Goal: Task Accomplishment & Management: Manage account settings

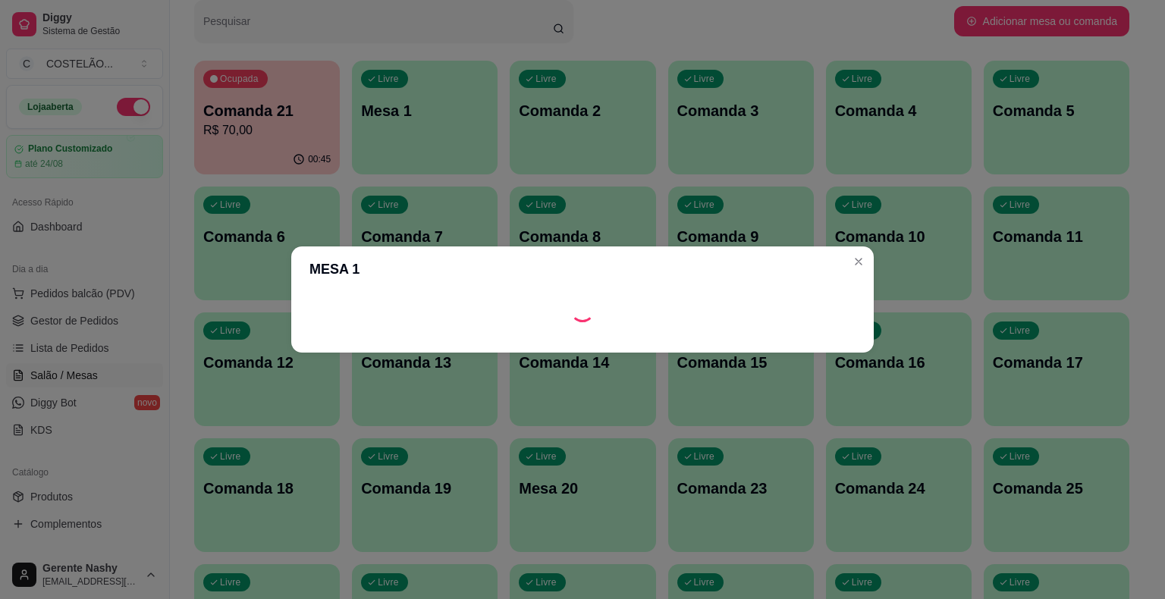
scroll to position [130, 0]
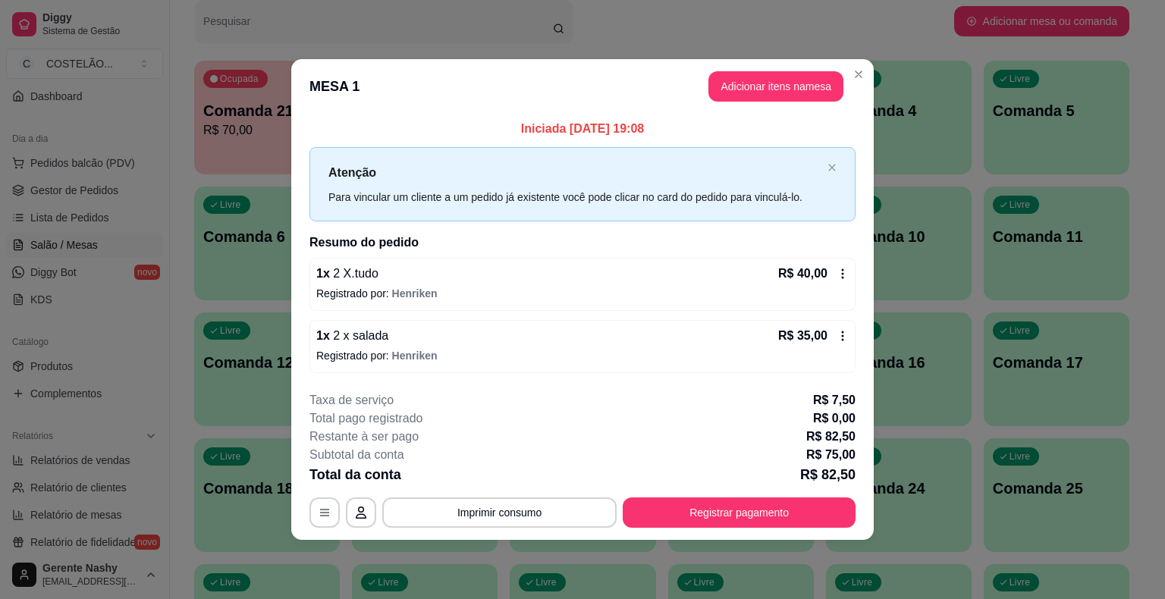
click at [862, 70] on div "Livre" at bounding box center [858, 79] width 47 height 18
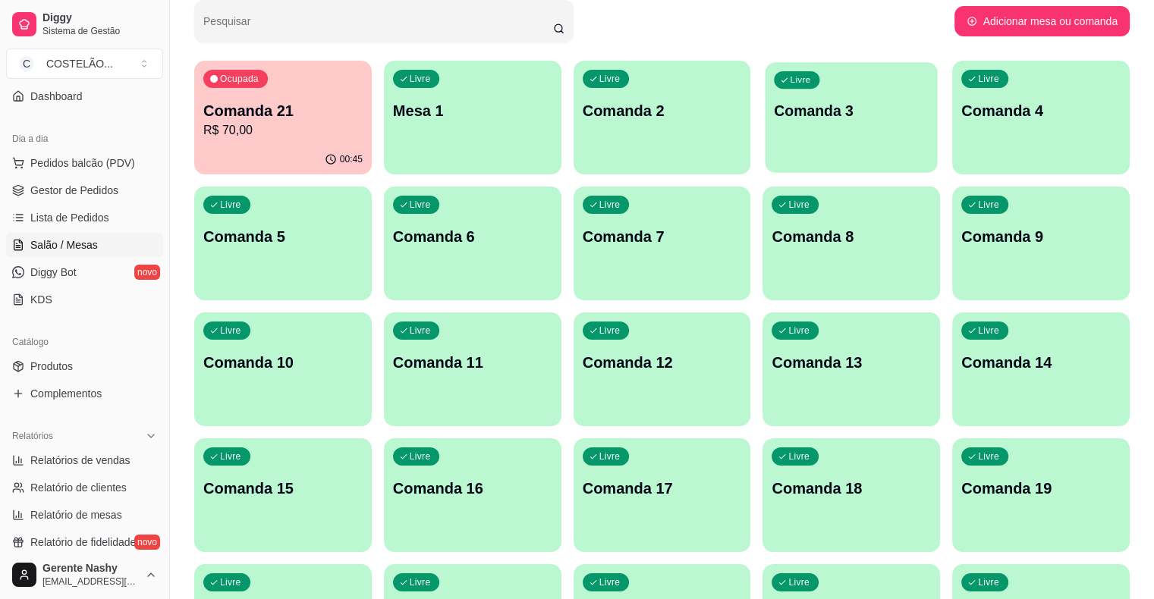
click at [765, 124] on div "Livre Comanda 3" at bounding box center [851, 108] width 172 height 93
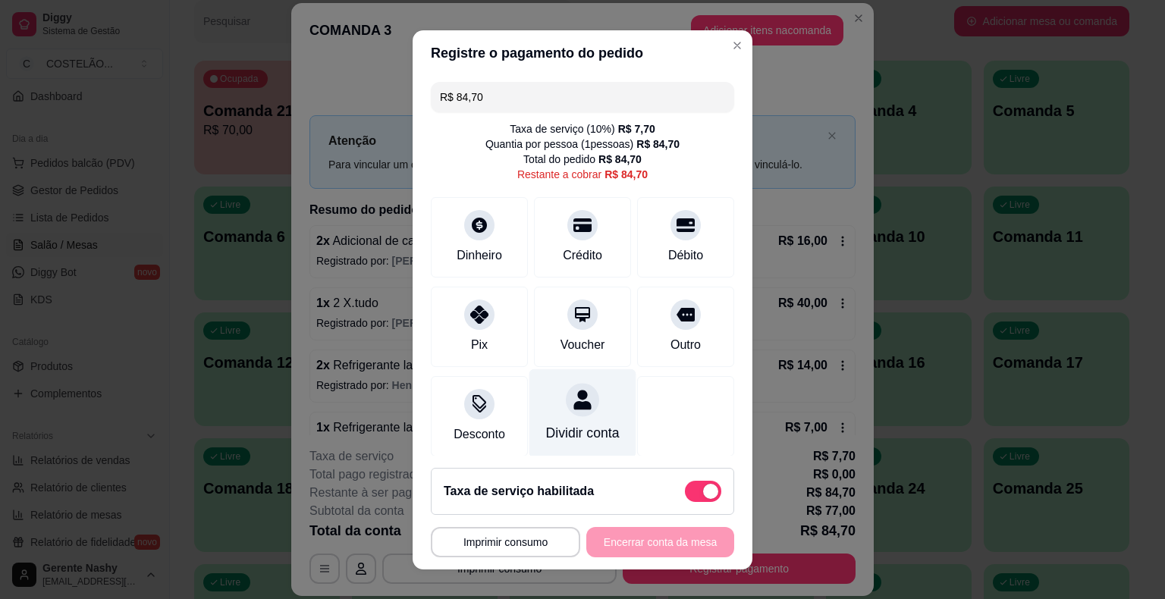
click at [552, 434] on div "Dividir conta" at bounding box center [583, 433] width 74 height 20
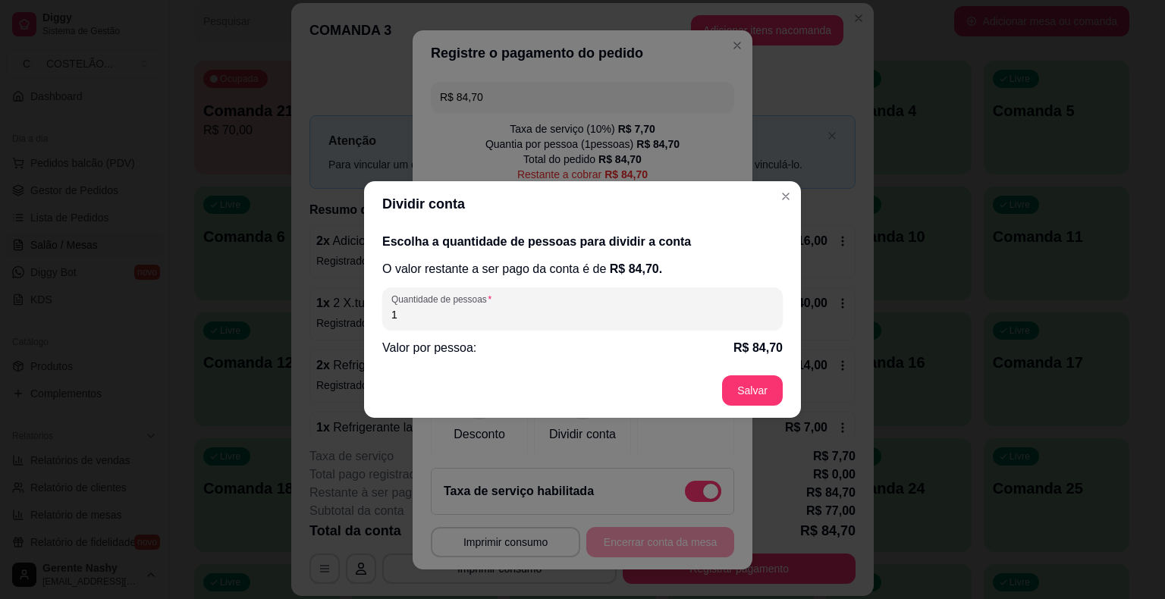
click at [631, 316] on input "1" at bounding box center [582, 314] width 382 height 15
type input "2"
click at [787, 200] on div "**********" at bounding box center [582, 299] width 1165 height 599
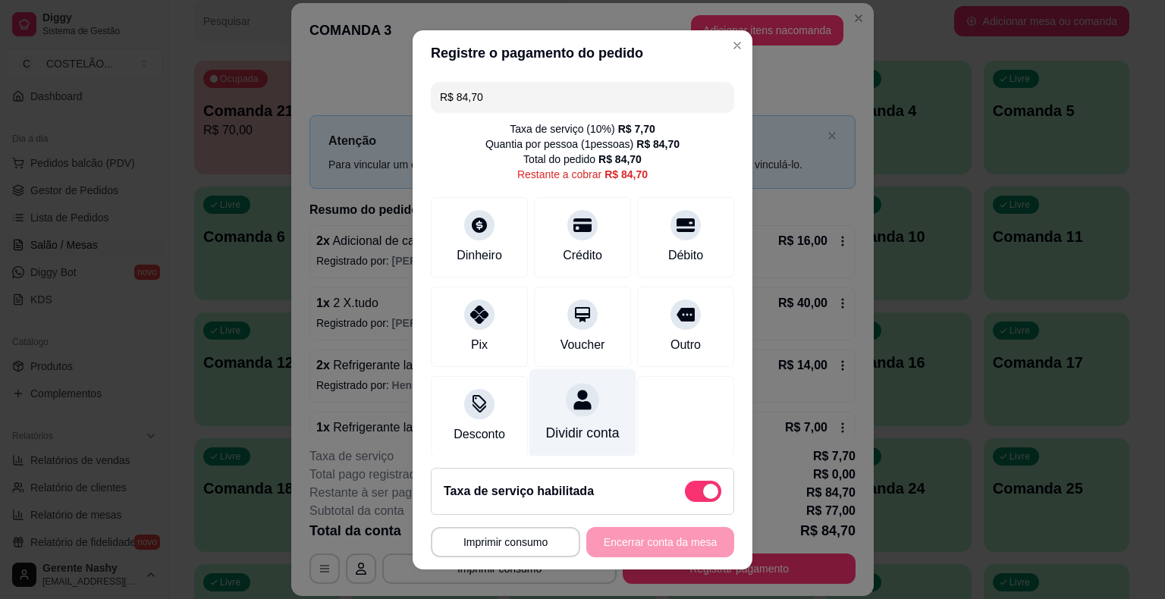
click at [556, 420] on div "Dividir conta" at bounding box center [583, 413] width 107 height 89
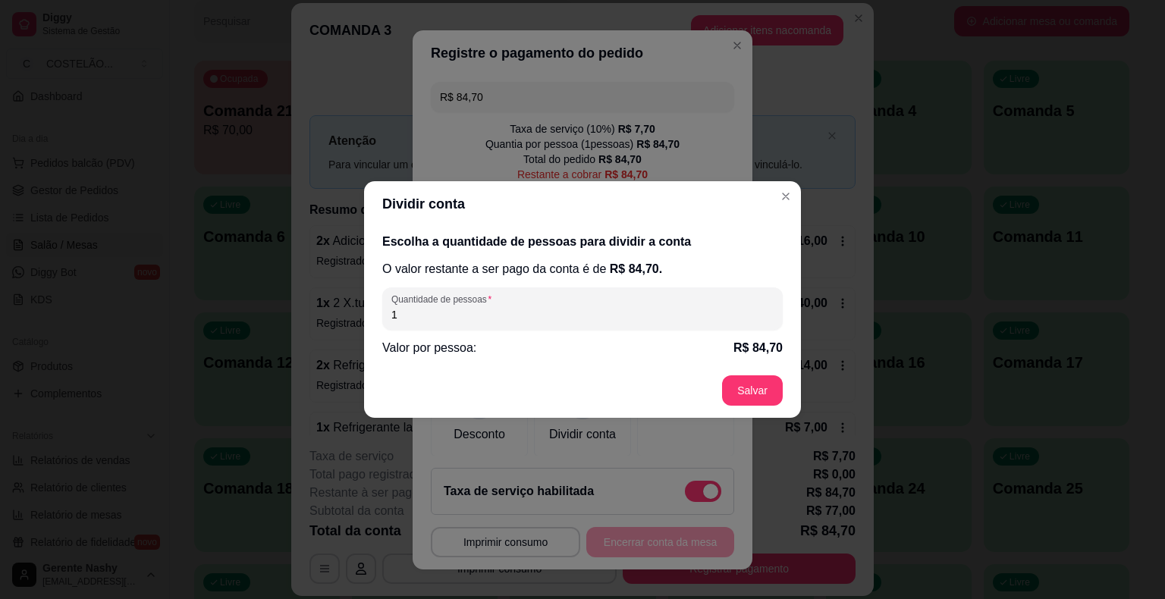
click at [589, 297] on div "1" at bounding box center [582, 309] width 382 height 30
type input "2"
click at [756, 397] on footer "Salvar" at bounding box center [582, 390] width 437 height 55
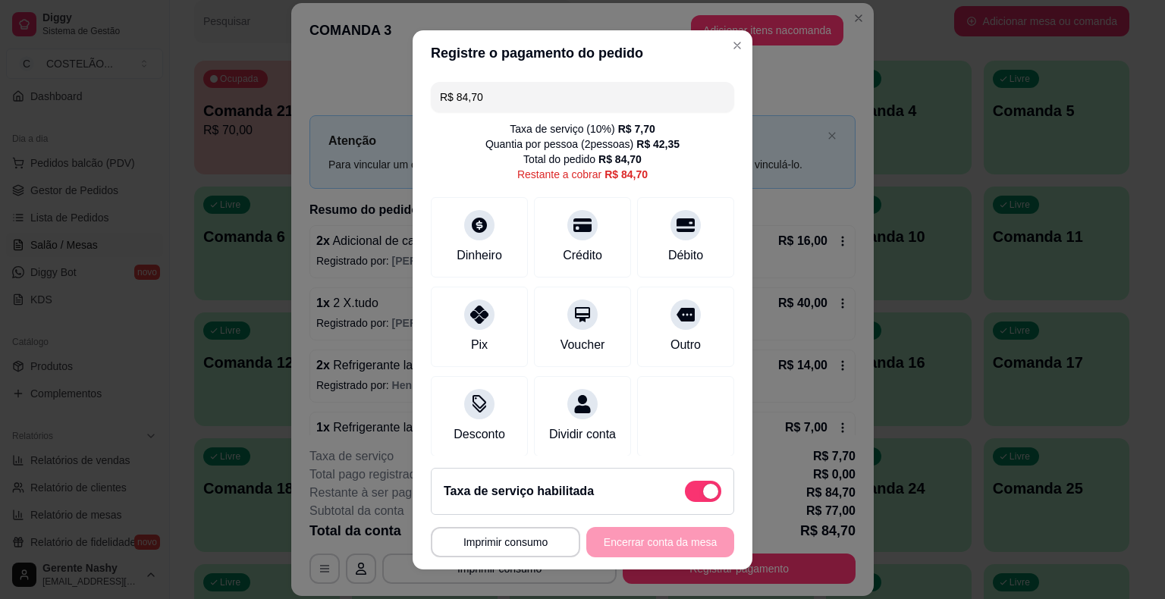
click at [628, 94] on input "R$ 84,70" at bounding box center [582, 97] width 285 height 30
click at [479, 335] on div "Pix" at bounding box center [479, 323] width 107 height 89
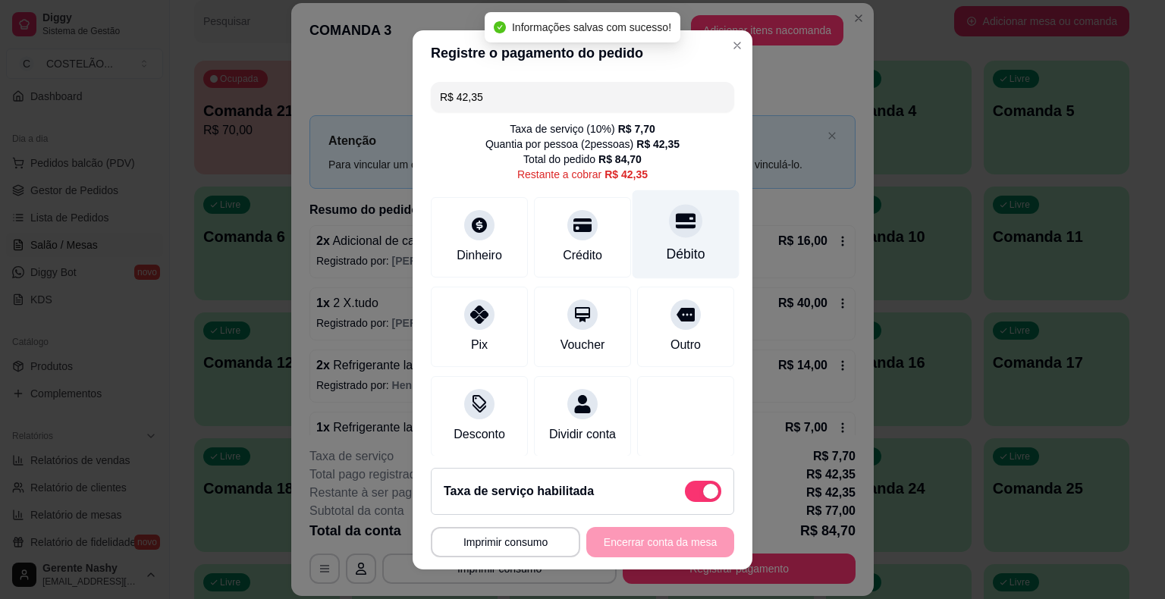
click at [676, 226] on icon at bounding box center [686, 220] width 20 height 15
type input "R$ 0,00"
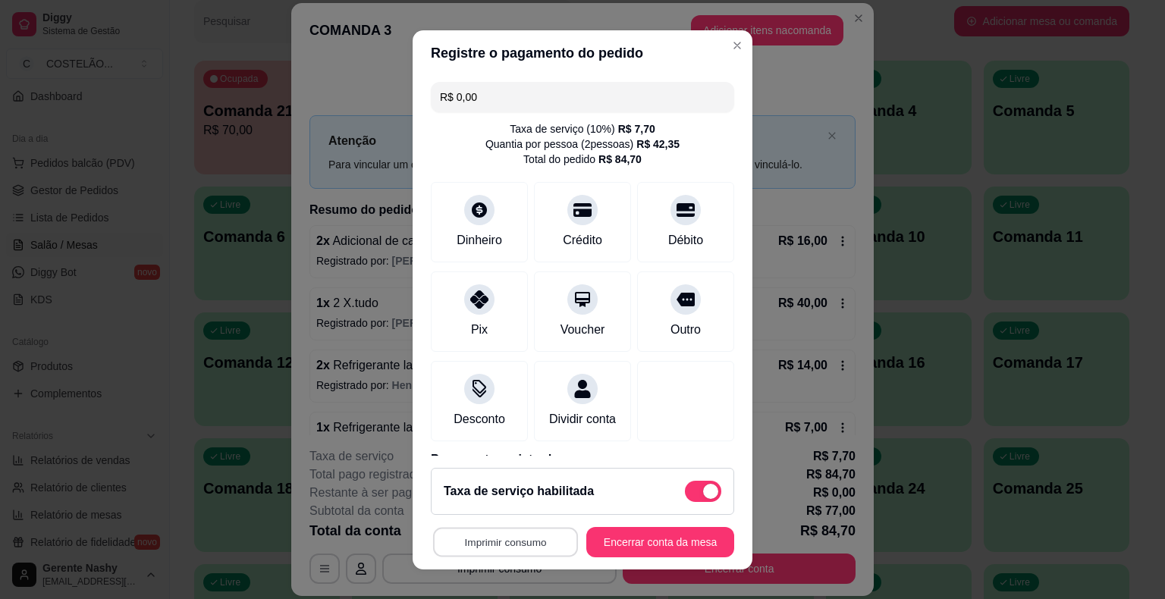
click at [498, 542] on button "Imprimir consumo" at bounding box center [505, 542] width 145 height 30
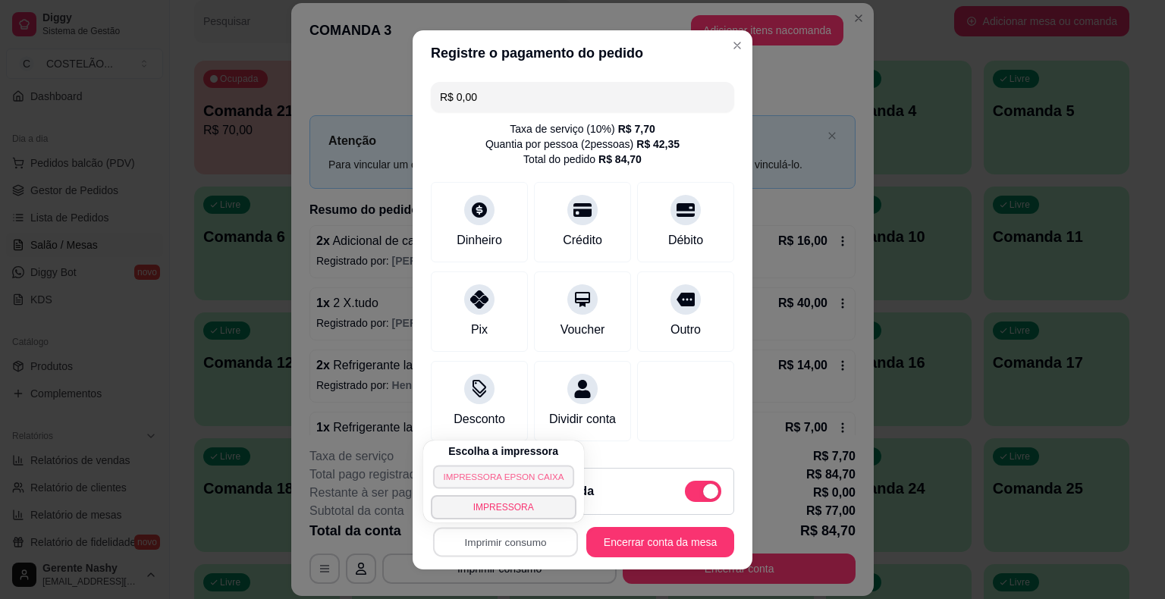
click at [479, 474] on button "IMPRESSORA EPSON CAIXA" at bounding box center [503, 477] width 141 height 24
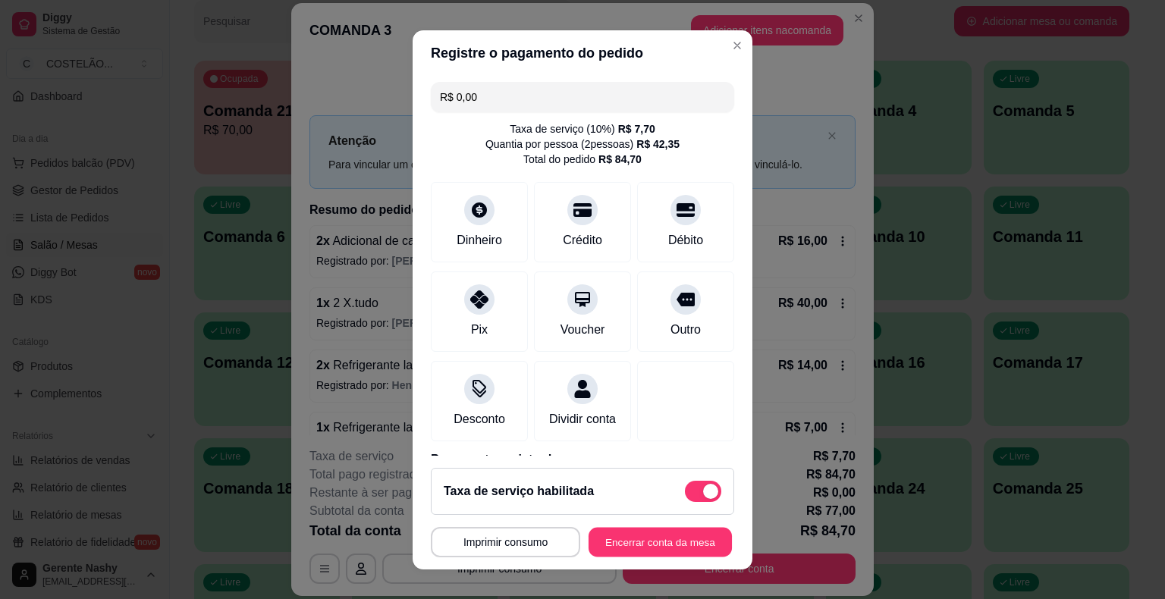
click at [633, 542] on button "Encerrar conta da mesa" at bounding box center [660, 542] width 143 height 30
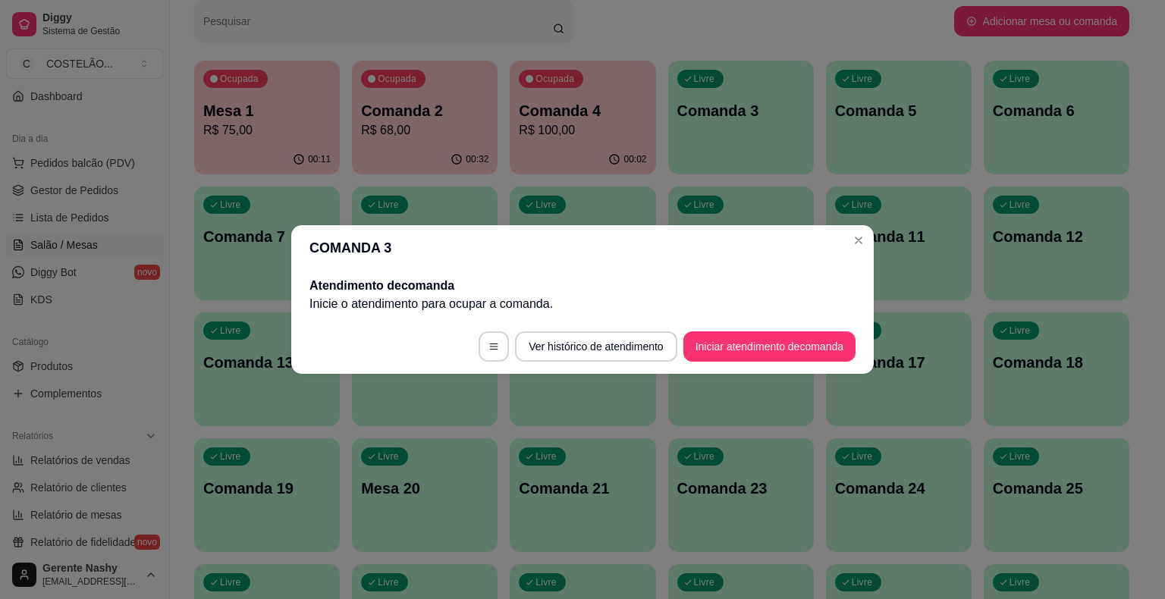
click at [859, 243] on p "Comanda 11" at bounding box center [898, 236] width 127 height 21
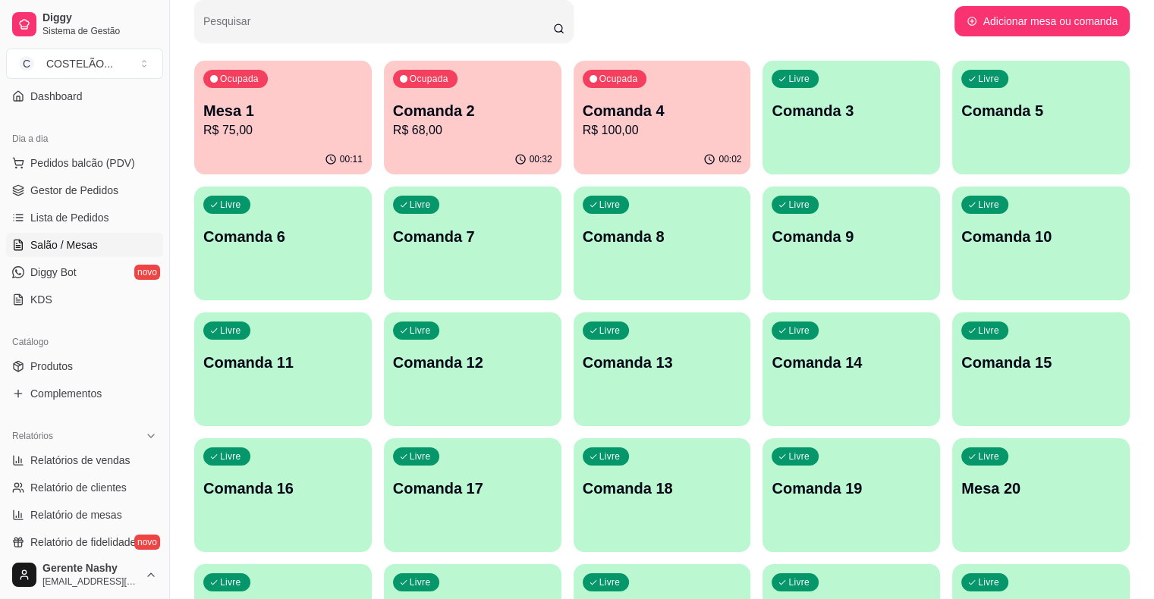
click at [621, 97] on div "Ocupada Comanda 4 R$ 100,00" at bounding box center [663, 103] width 178 height 84
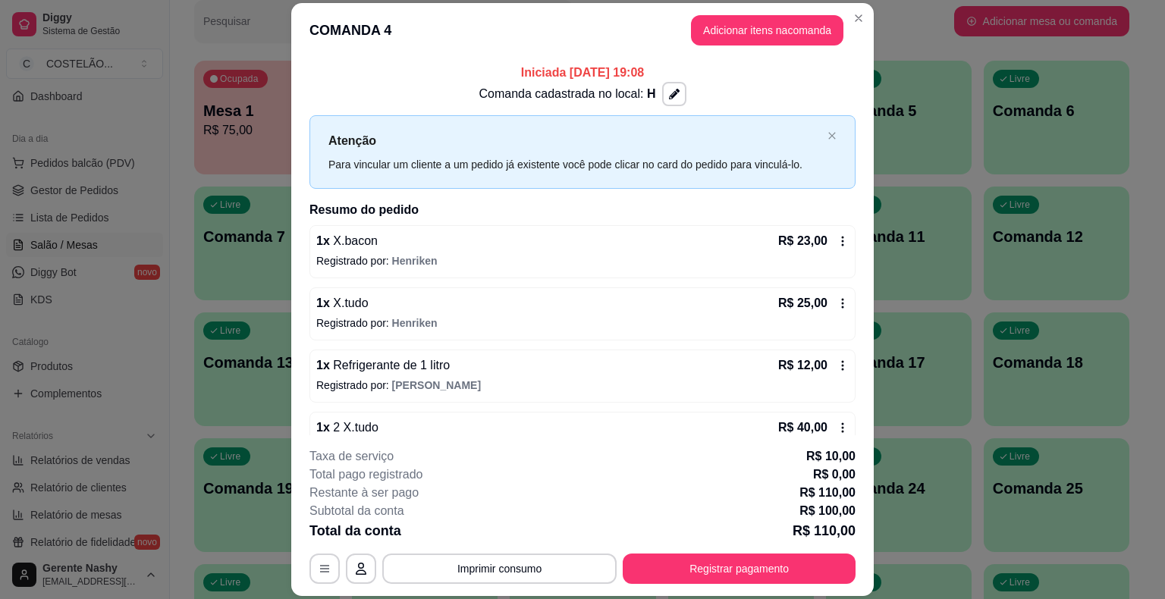
click at [898, 38] on div "Pesquisar" at bounding box center [574, 21] width 760 height 42
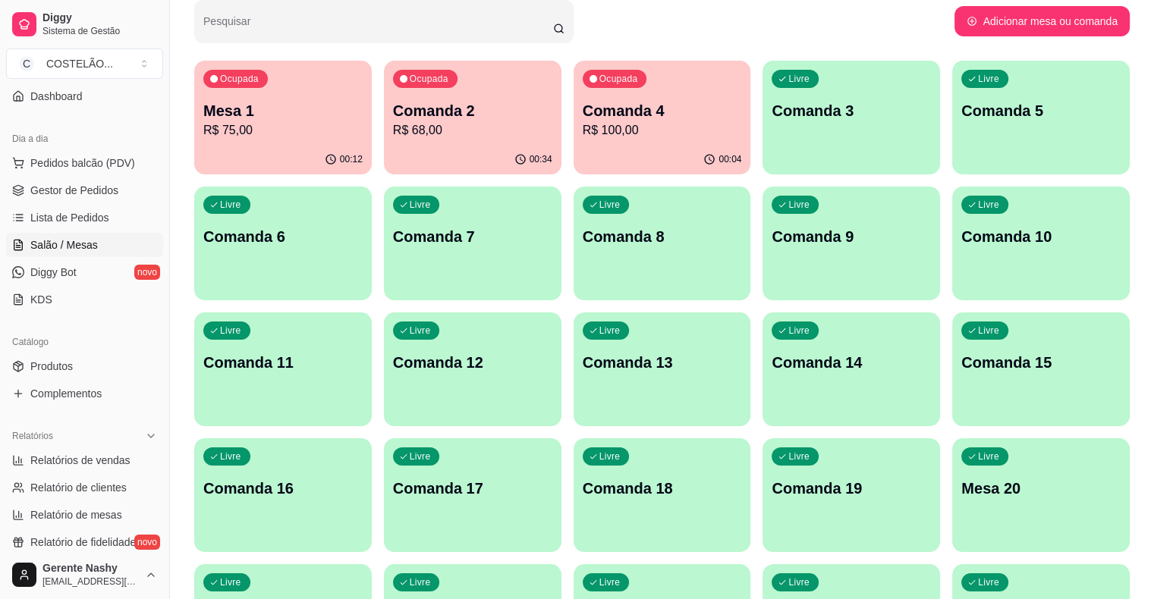
click at [432, 123] on p "R$ 68,00" at bounding box center [472, 130] width 159 height 18
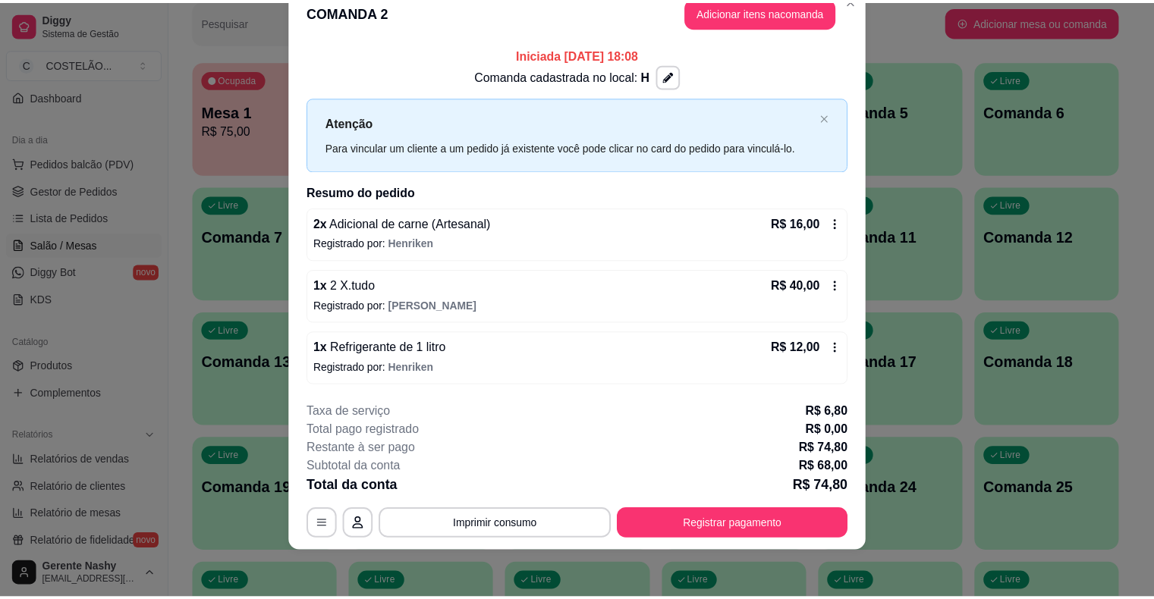
scroll to position [0, 0]
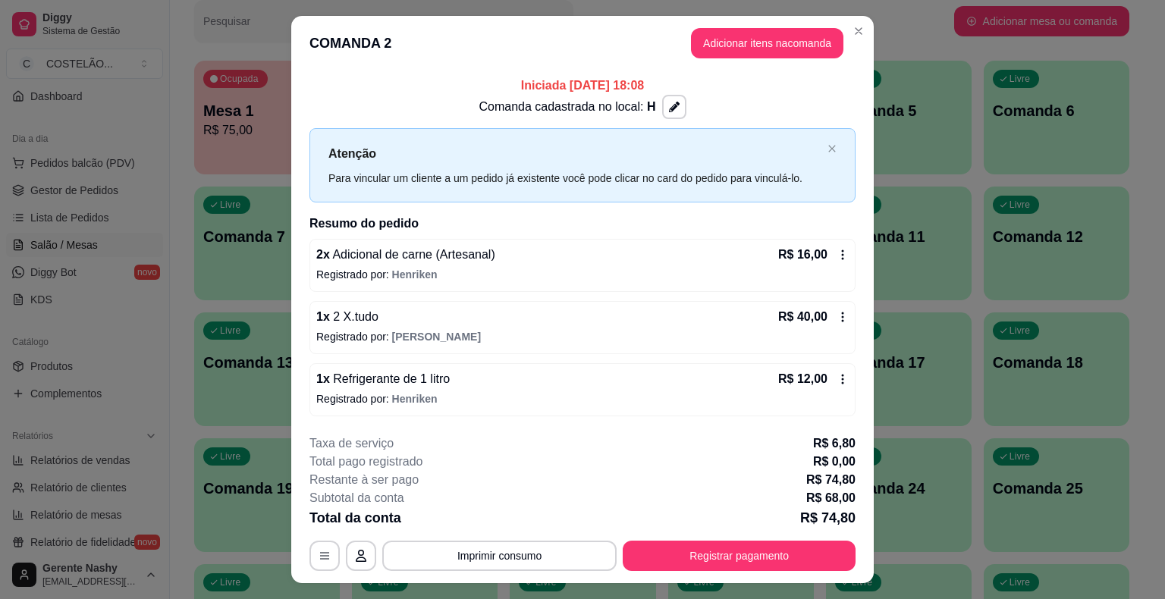
click at [857, 33] on div "Pesquisar" at bounding box center [574, 21] width 760 height 42
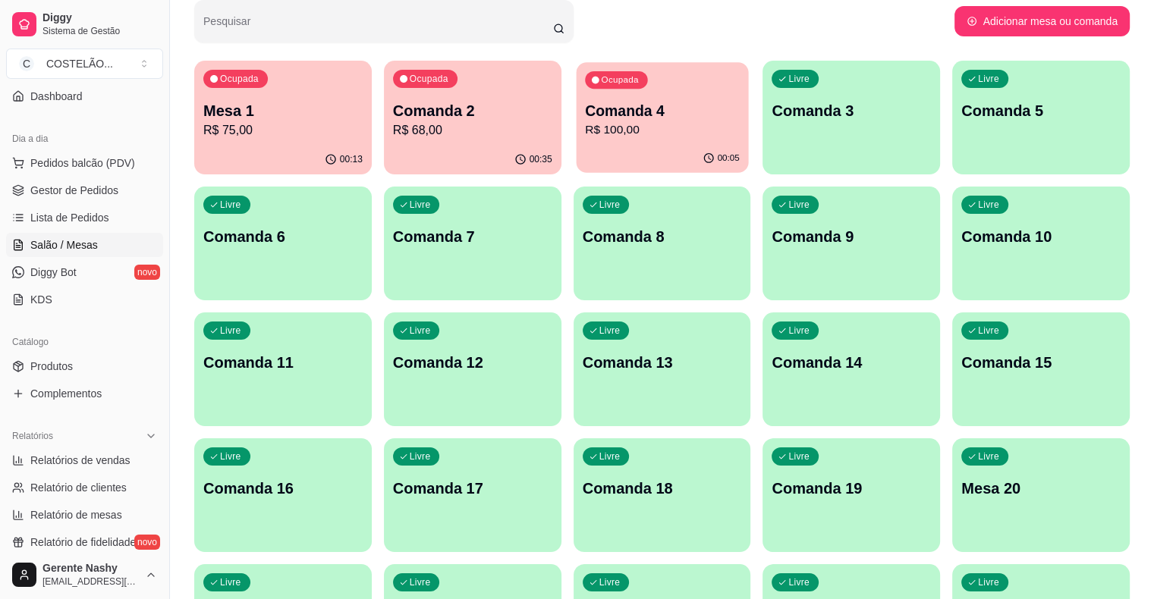
click at [592, 134] on p "R$ 100,00" at bounding box center [662, 129] width 155 height 17
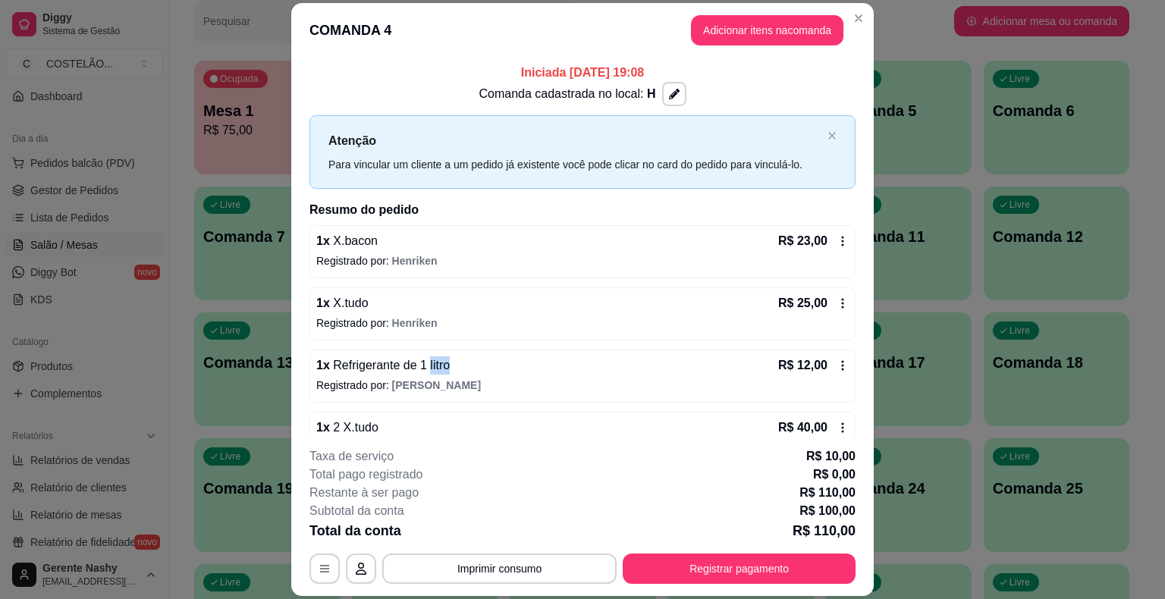
click at [837, 366] on icon at bounding box center [843, 366] width 12 height 12
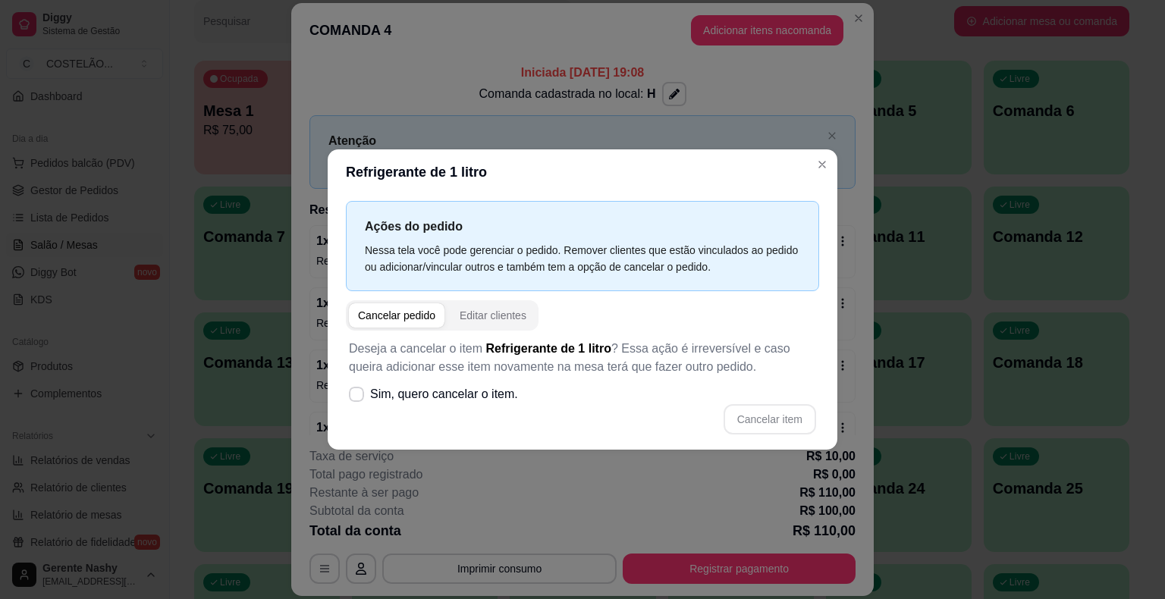
click at [390, 315] on div "Cancelar pedido" at bounding box center [396, 315] width 77 height 15
click at [344, 393] on label "Sim, quero cancelar o item." at bounding box center [433, 394] width 181 height 30
click at [348, 398] on input "Sim, quero cancelar o item." at bounding box center [353, 403] width 10 height 10
checkbox input "true"
click at [761, 428] on button "Cancelar item" at bounding box center [770, 419] width 93 height 30
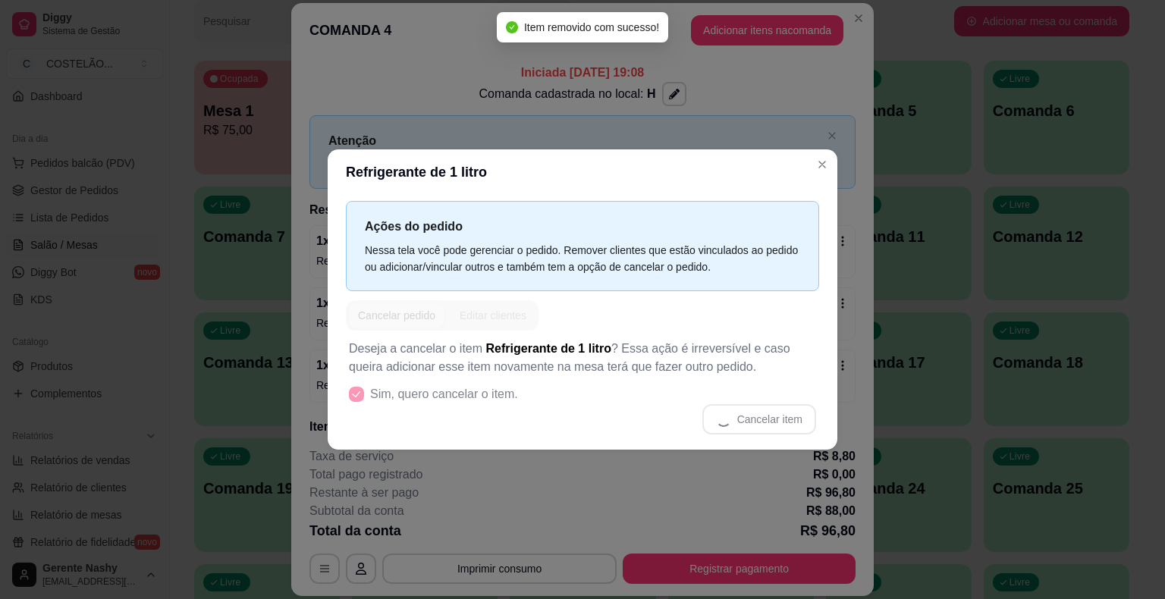
click at [816, 174] on div "Atenção Para vincular um cliente a um pedido já existente você pode clicar no c…" at bounding box center [583, 152] width 546 height 74
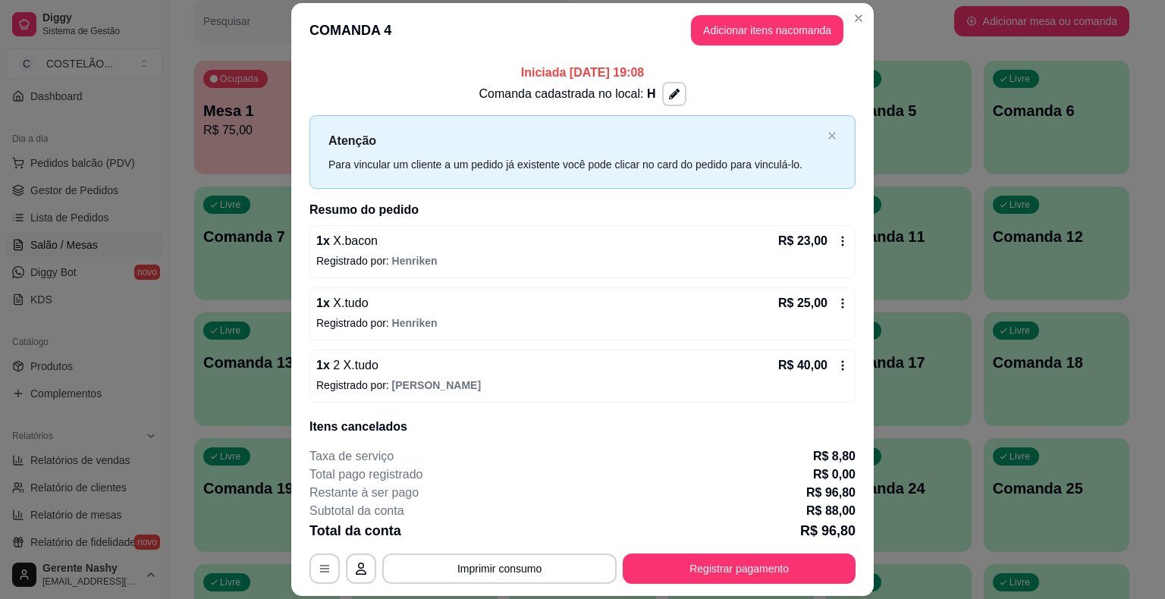
click at [413, 398] on div "1 x 2 X.tudo R$ 40,00 Registrado por: [PERSON_NAME]" at bounding box center [583, 376] width 546 height 53
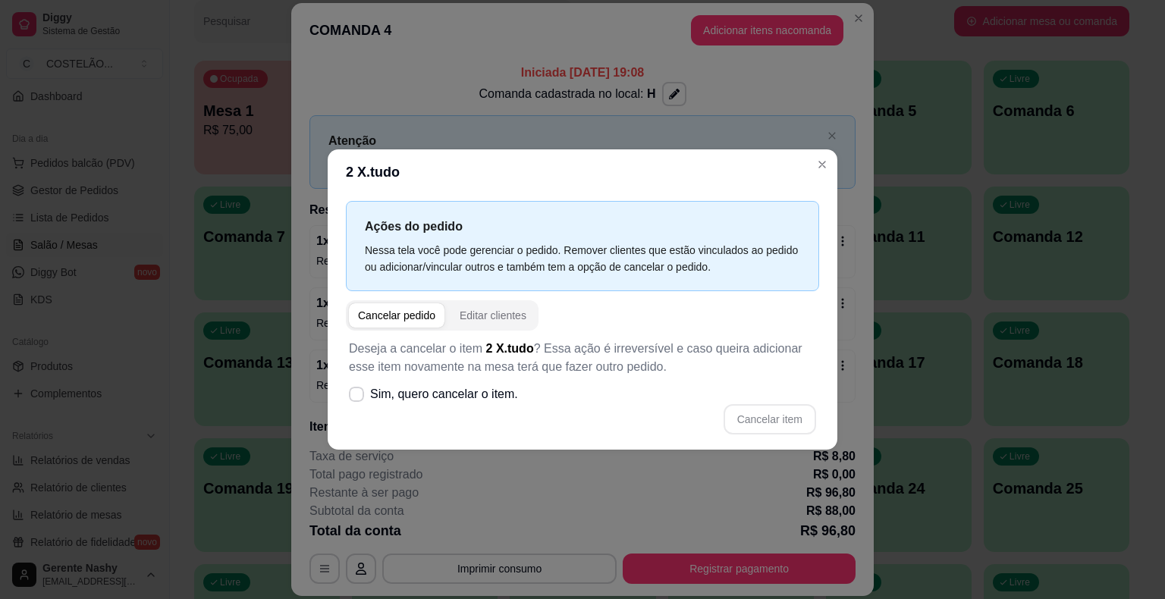
click at [354, 393] on icon at bounding box center [356, 394] width 12 height 9
click at [354, 398] on input "Sim, quero cancelar o item." at bounding box center [353, 403] width 10 height 10
checkbox input "true"
click at [768, 426] on button "Cancelar item" at bounding box center [769, 420] width 90 height 30
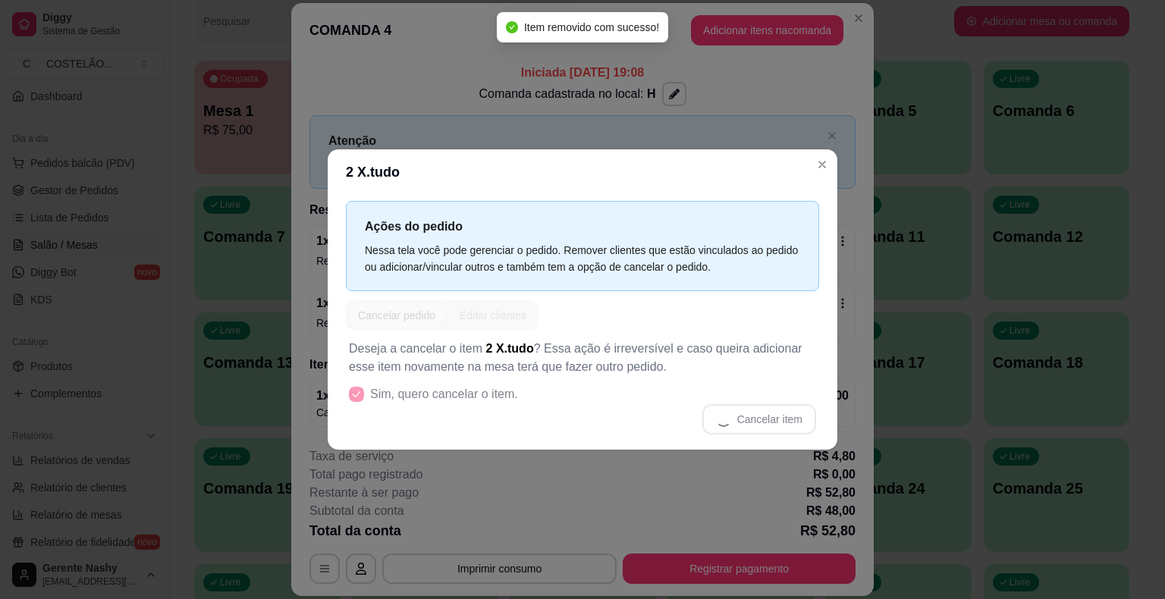
click at [822, 167] on div "Atenção Para vincular um cliente a um pedido já existente você pode clicar no c…" at bounding box center [583, 152] width 546 height 74
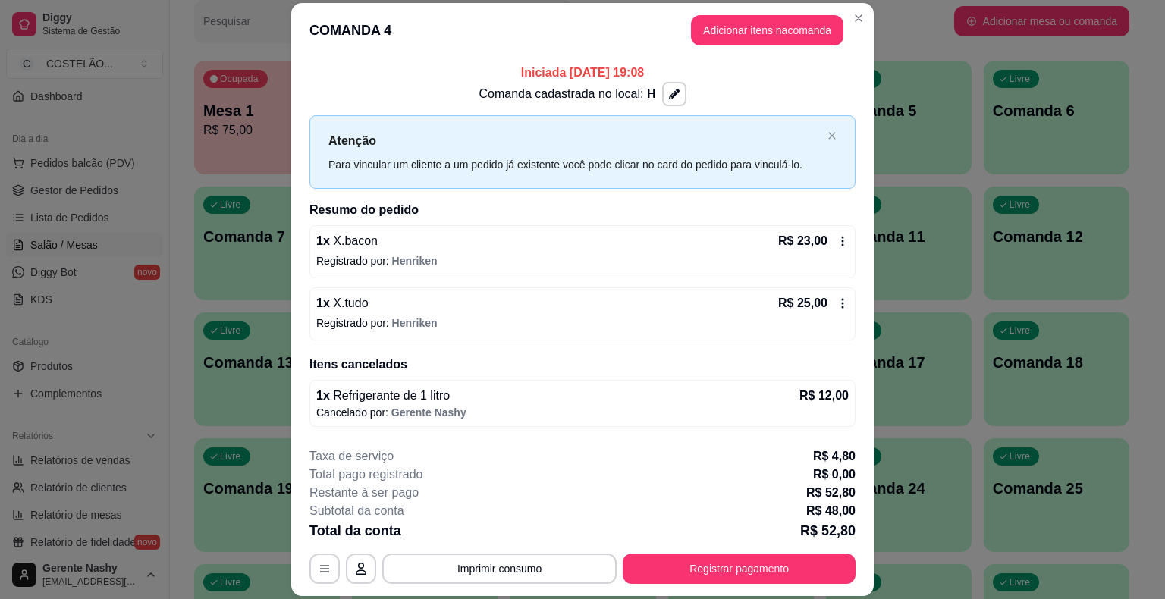
click at [859, 16] on div "Pesquisar" at bounding box center [574, 21] width 760 height 42
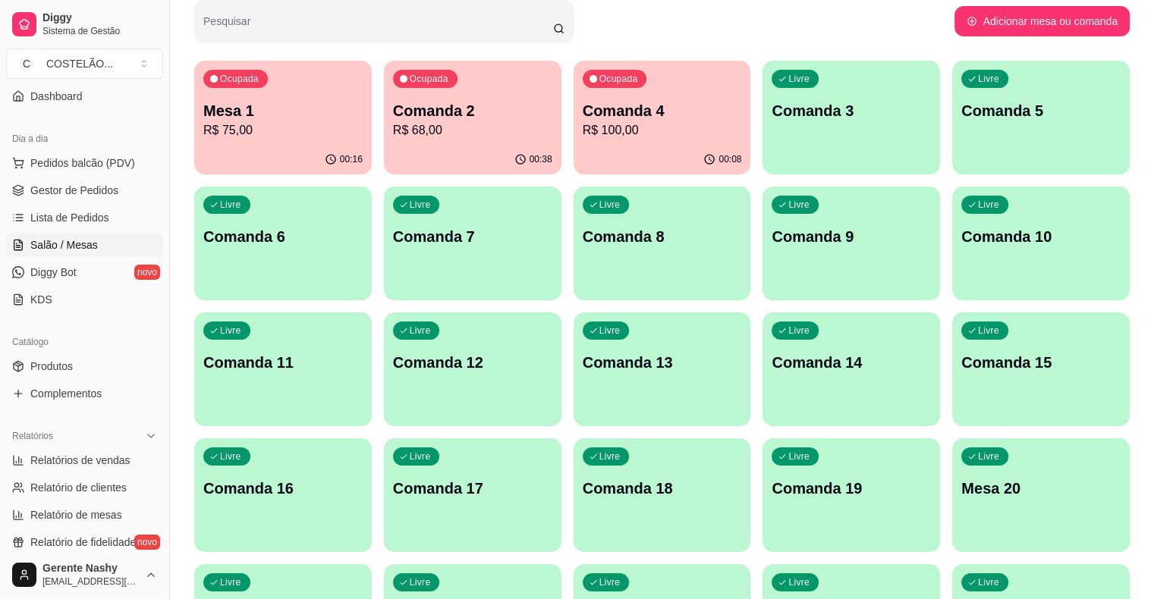
click at [859, 14] on div "Pesquisar" at bounding box center [574, 21] width 760 height 42
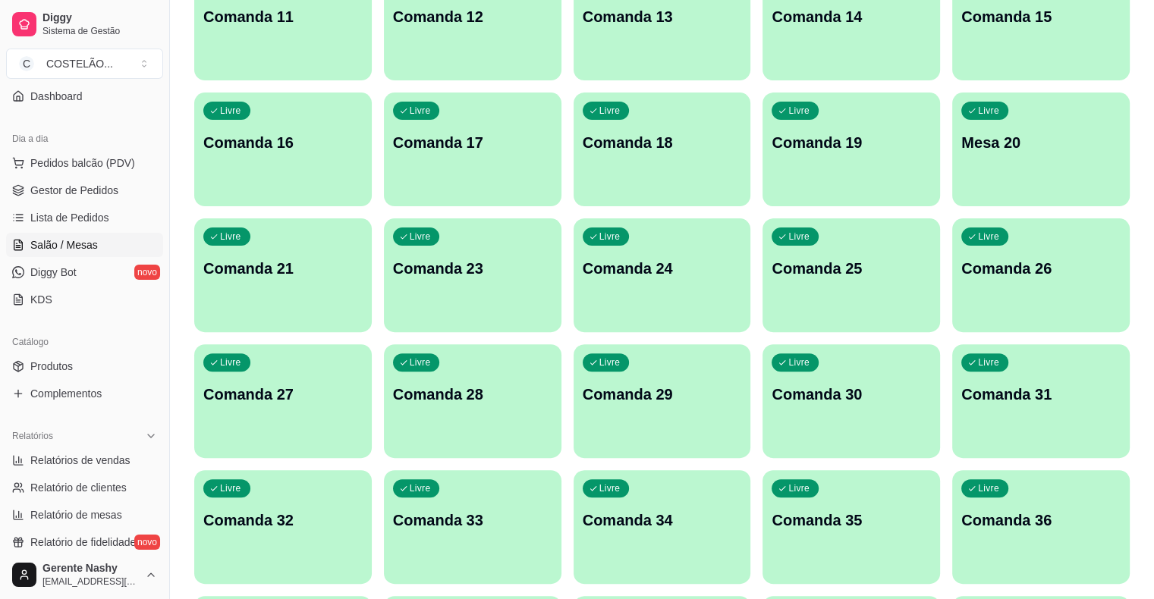
scroll to position [379, 0]
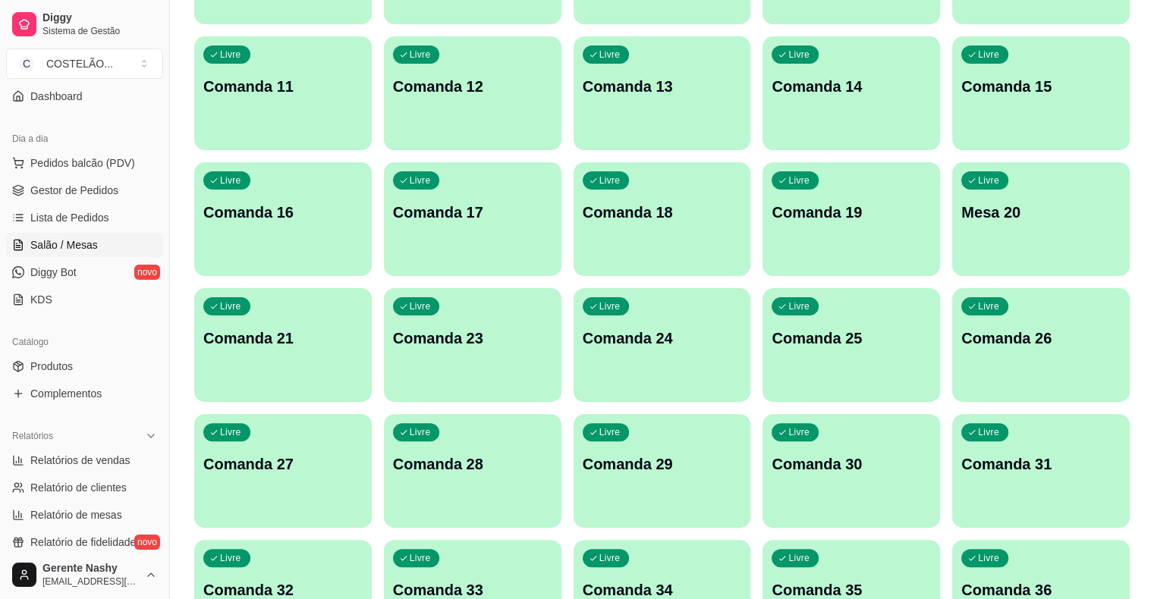
click at [363, 328] on p "Comanda 21" at bounding box center [282, 338] width 159 height 21
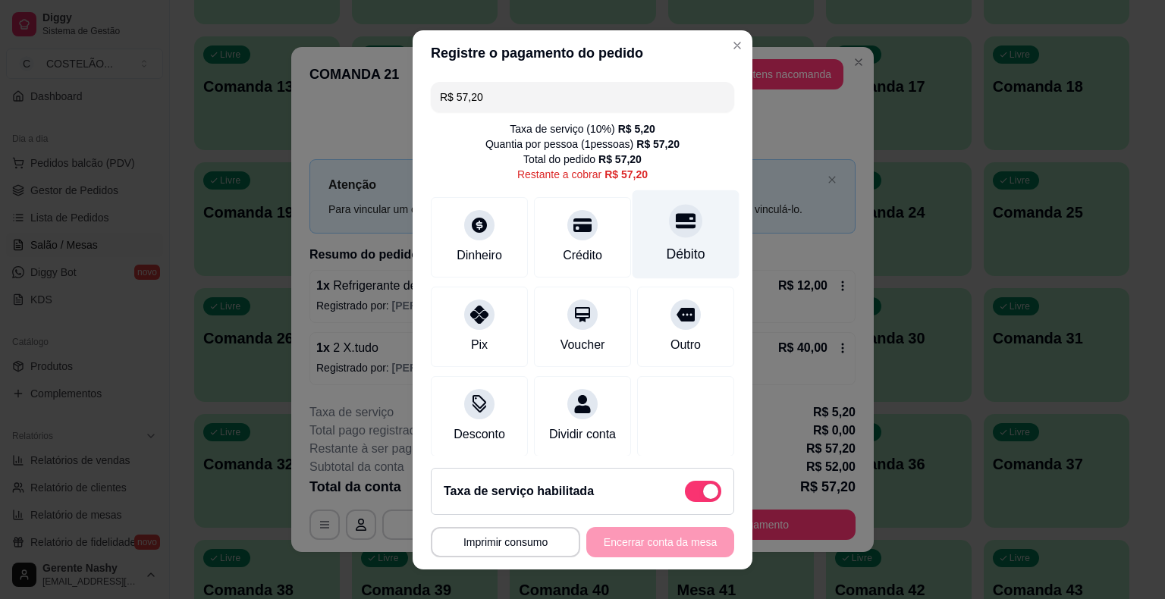
click at [669, 234] on div at bounding box center [685, 220] width 33 height 33
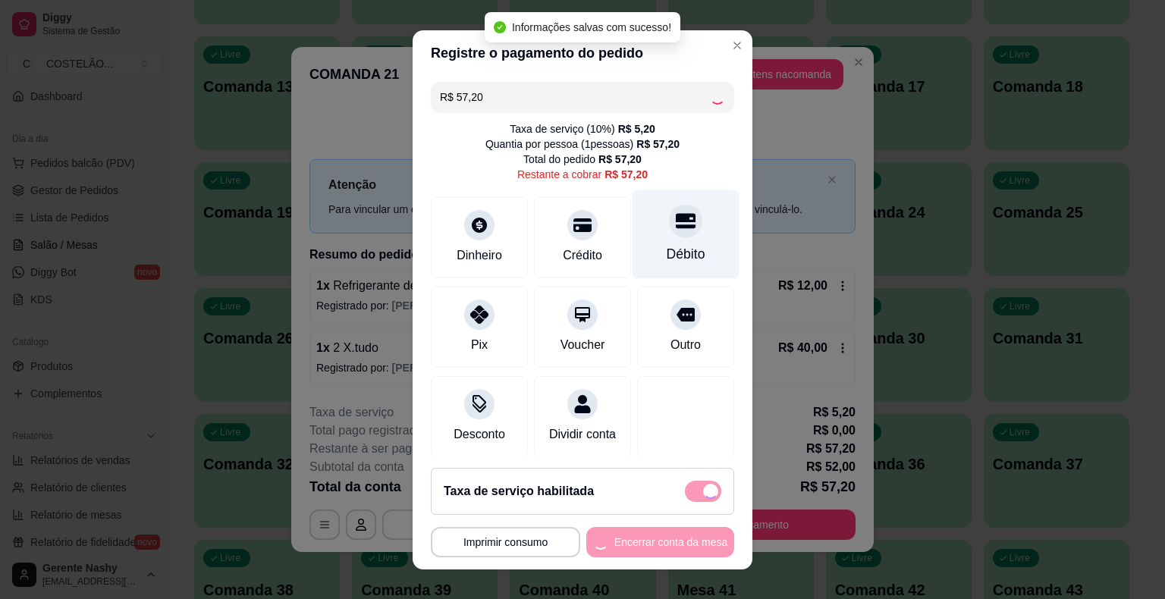
type input "R$ 0,00"
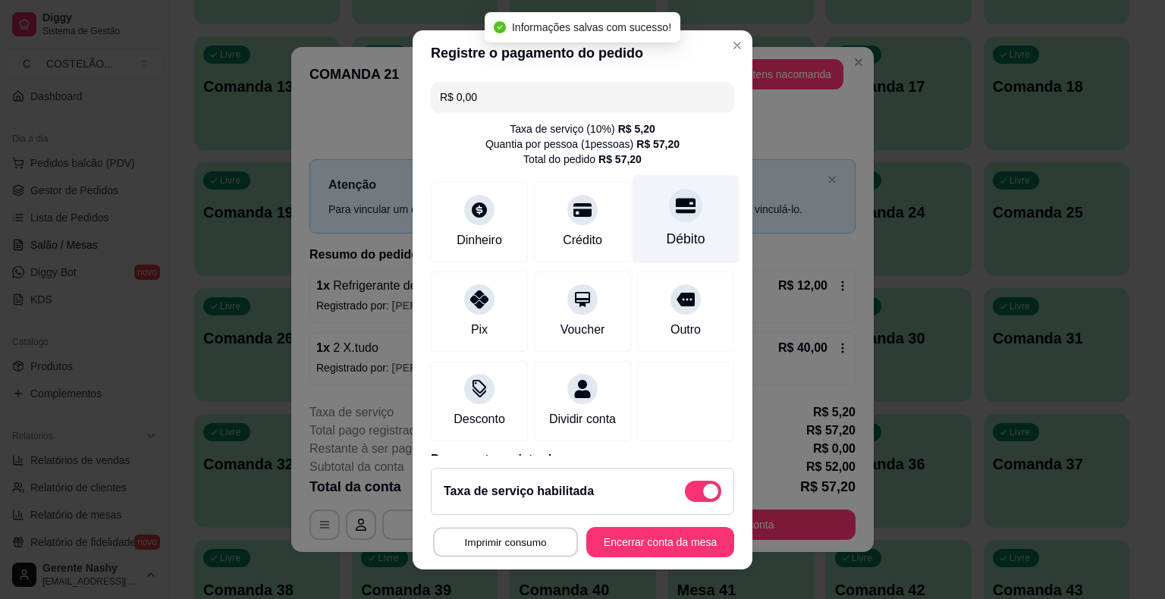
click at [520, 531] on button "Imprimir consumo" at bounding box center [505, 542] width 145 height 30
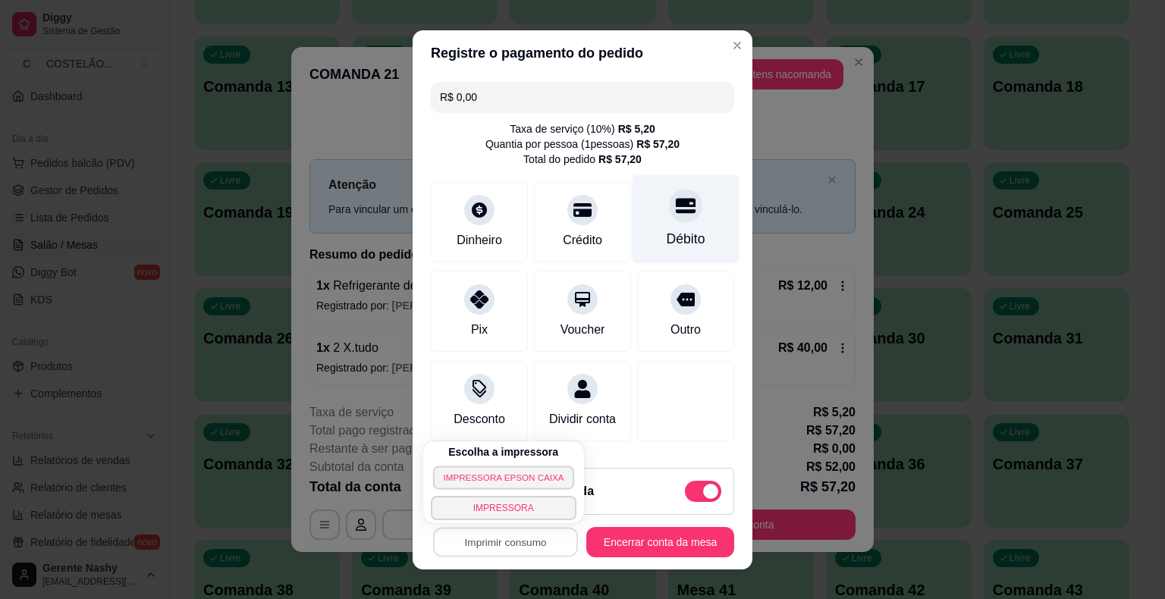
click at [524, 472] on button "IMPRESSORA EPSON CAIXA" at bounding box center [503, 478] width 141 height 24
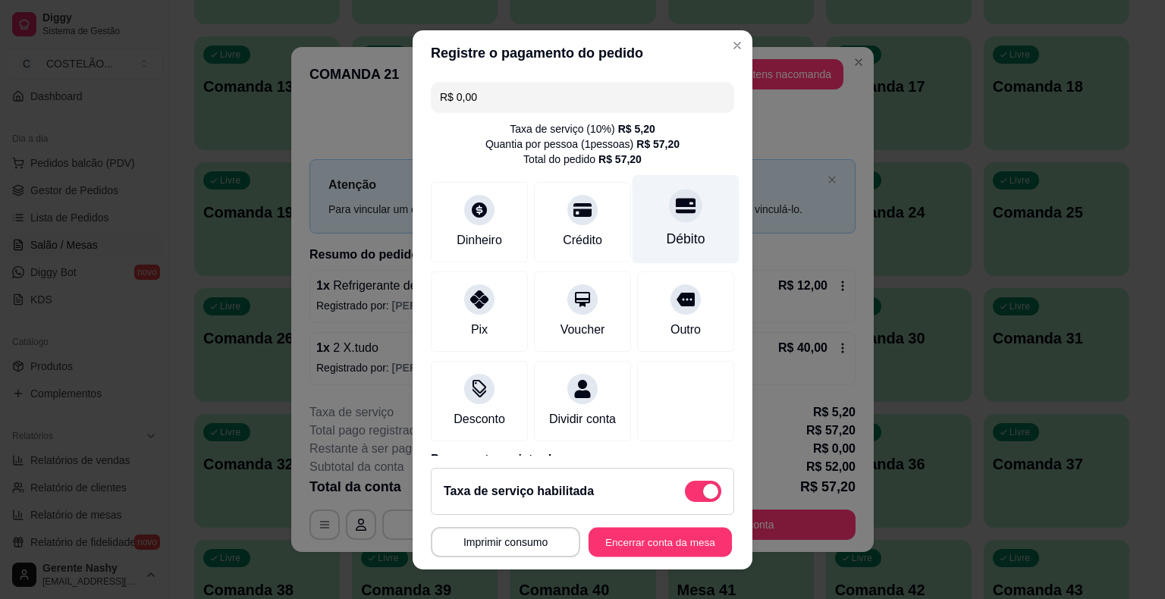
click at [624, 549] on button "Encerrar conta da mesa" at bounding box center [660, 542] width 143 height 30
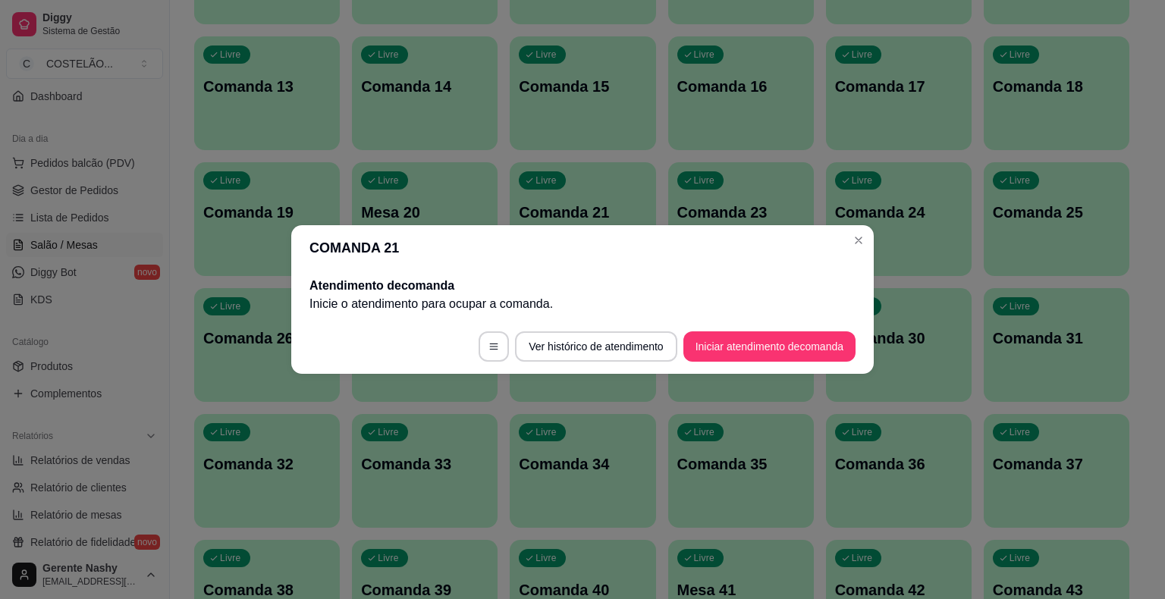
click at [857, 231] on div "Livre Comanda 24" at bounding box center [899, 210] width 146 height 96
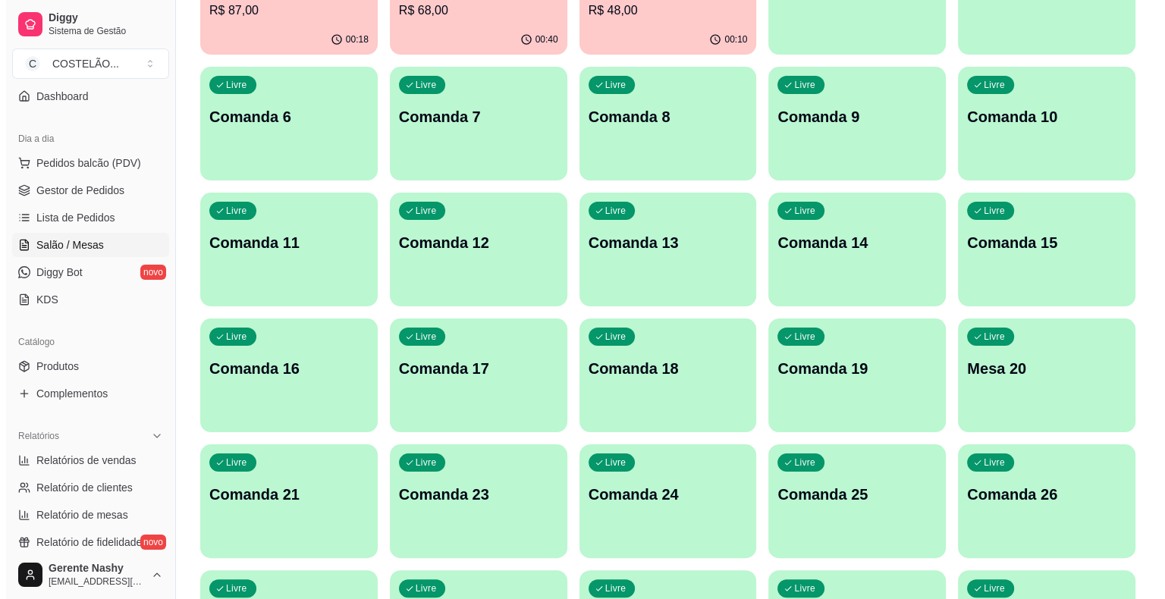
scroll to position [0, 0]
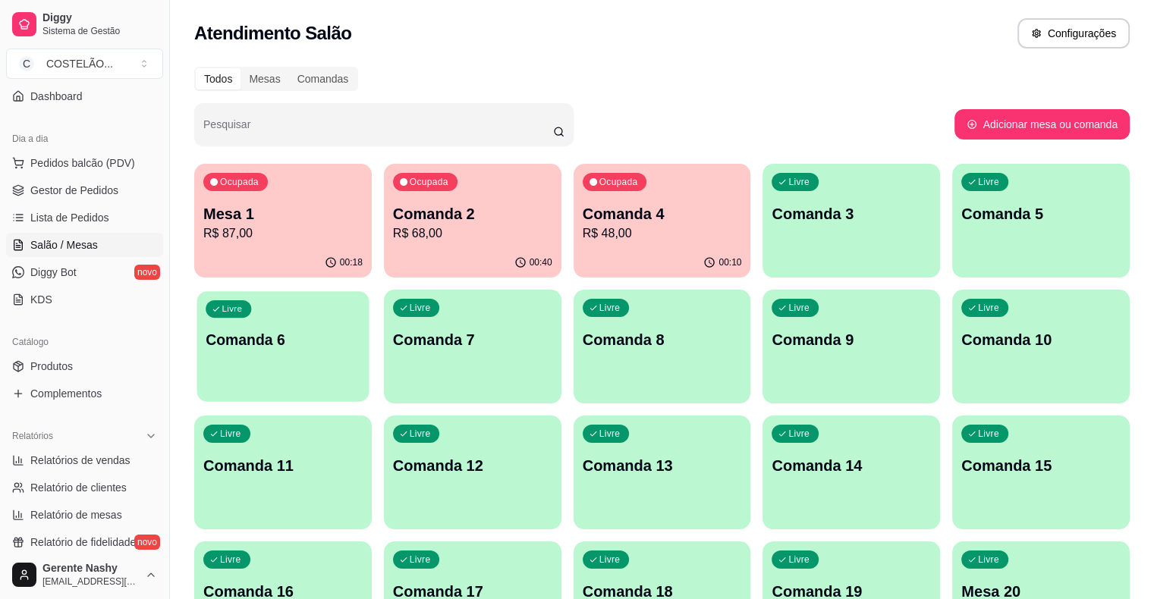
click at [369, 291] on div "Livre Comanda 6" at bounding box center [283, 337] width 172 height 93
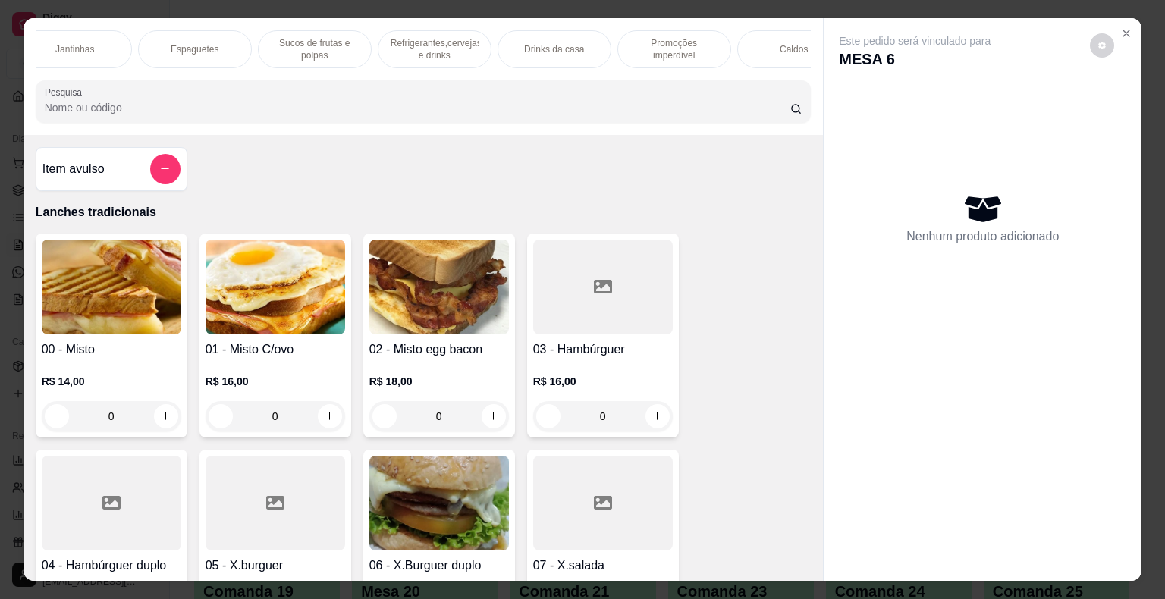
scroll to position [0, 1223]
click at [666, 47] on p "Promoções imperdível" at bounding box center [668, 49] width 88 height 24
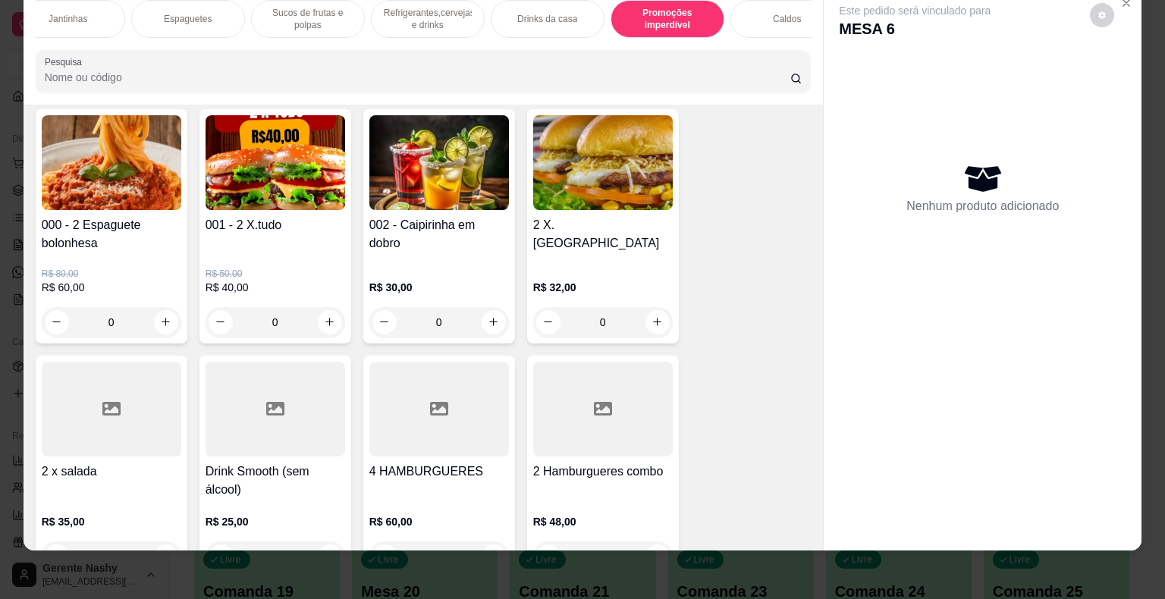
scroll to position [11526, 0]
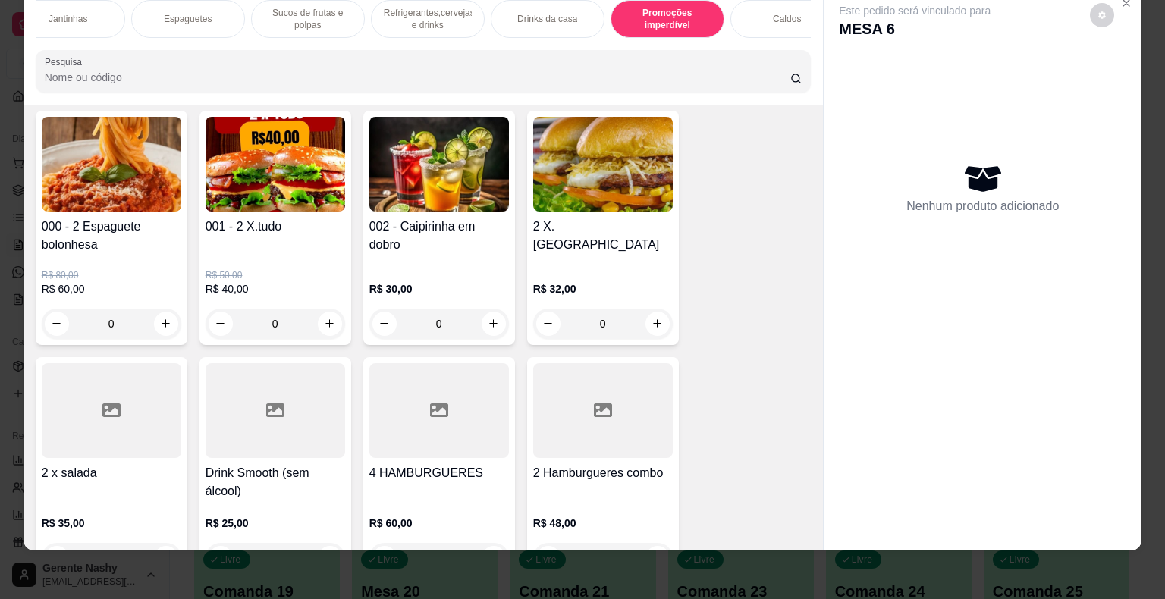
click at [483, 312] on button "increase-product-quantity" at bounding box center [494, 324] width 24 height 24
type input "1"
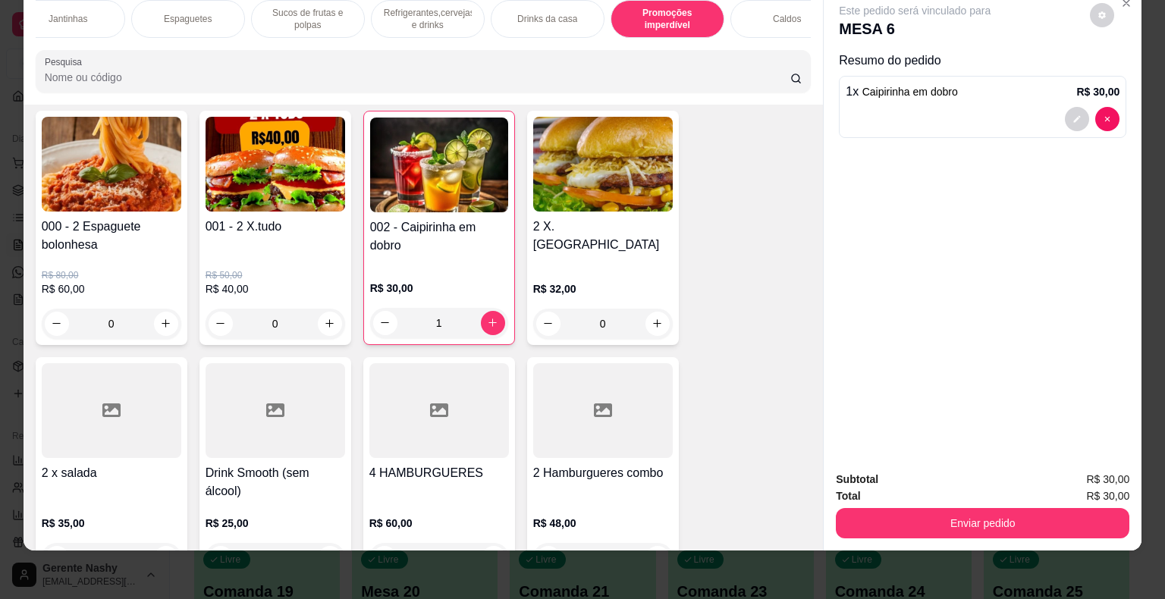
click at [957, 518] on button "Enviar pedido" at bounding box center [983, 523] width 294 height 30
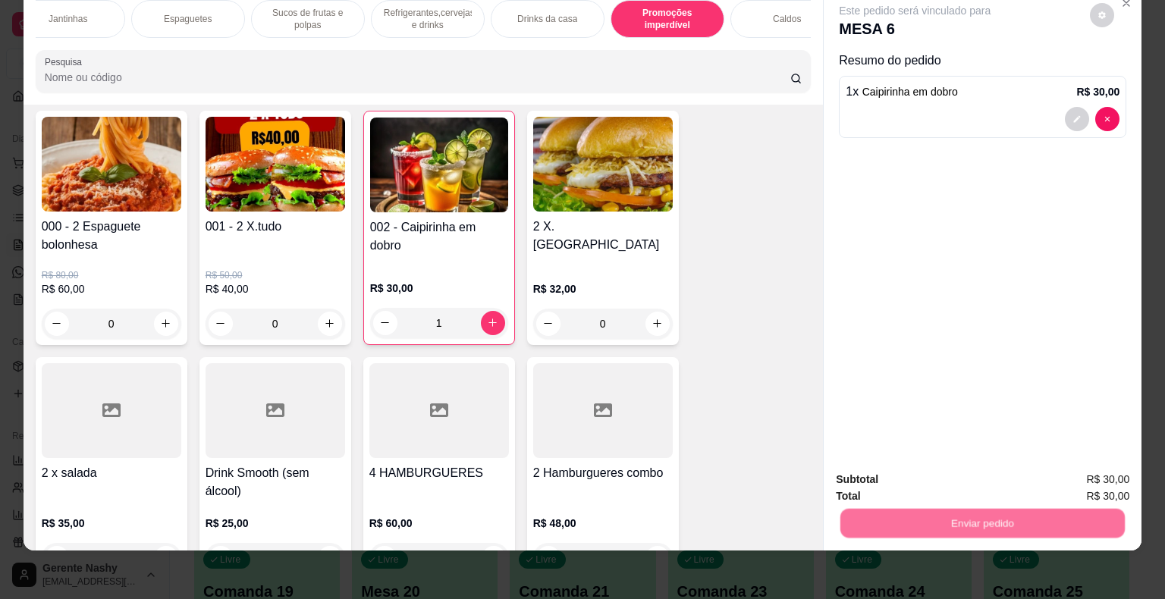
click at [922, 475] on button "Não registrar e enviar pedido" at bounding box center [932, 474] width 158 height 29
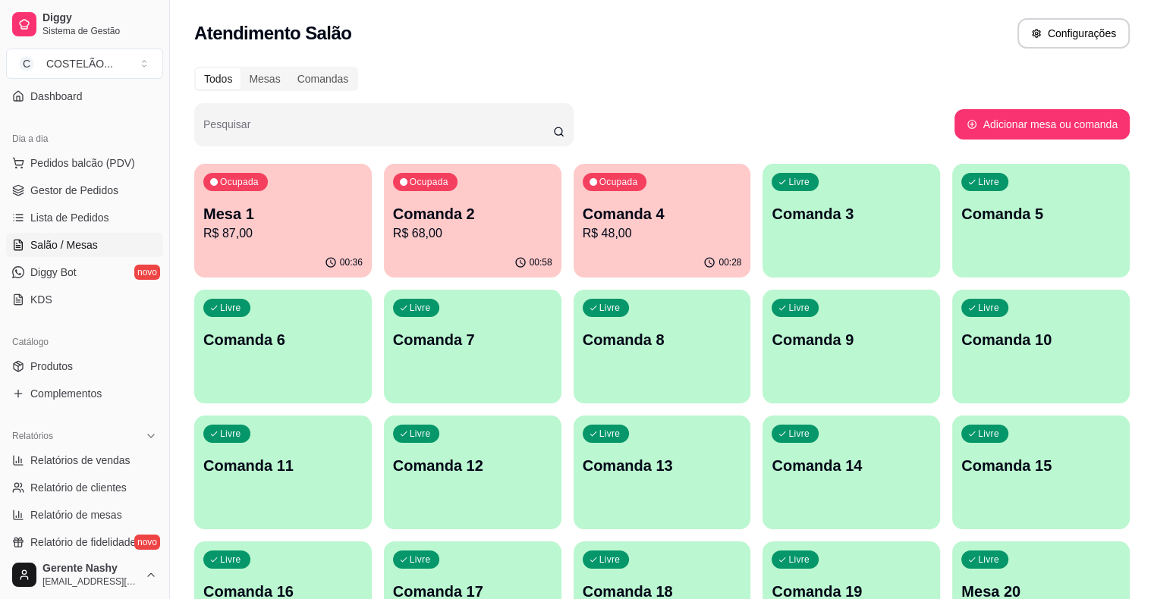
click at [311, 228] on p "R$ 87,00" at bounding box center [282, 234] width 159 height 18
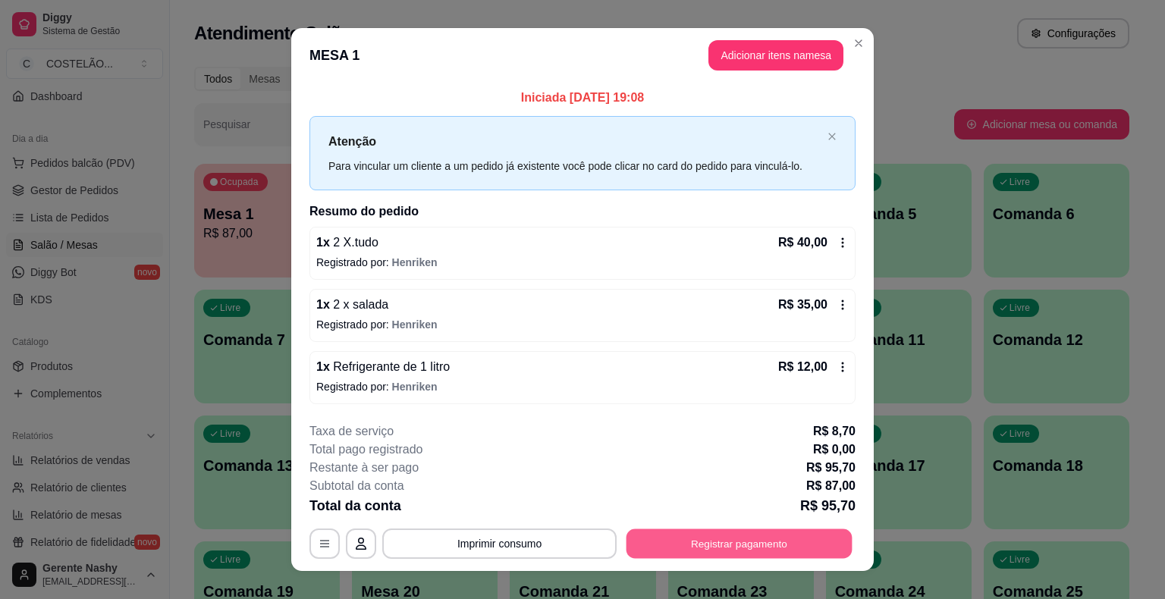
click at [750, 534] on button "Registrar pagamento" at bounding box center [740, 544] width 226 height 30
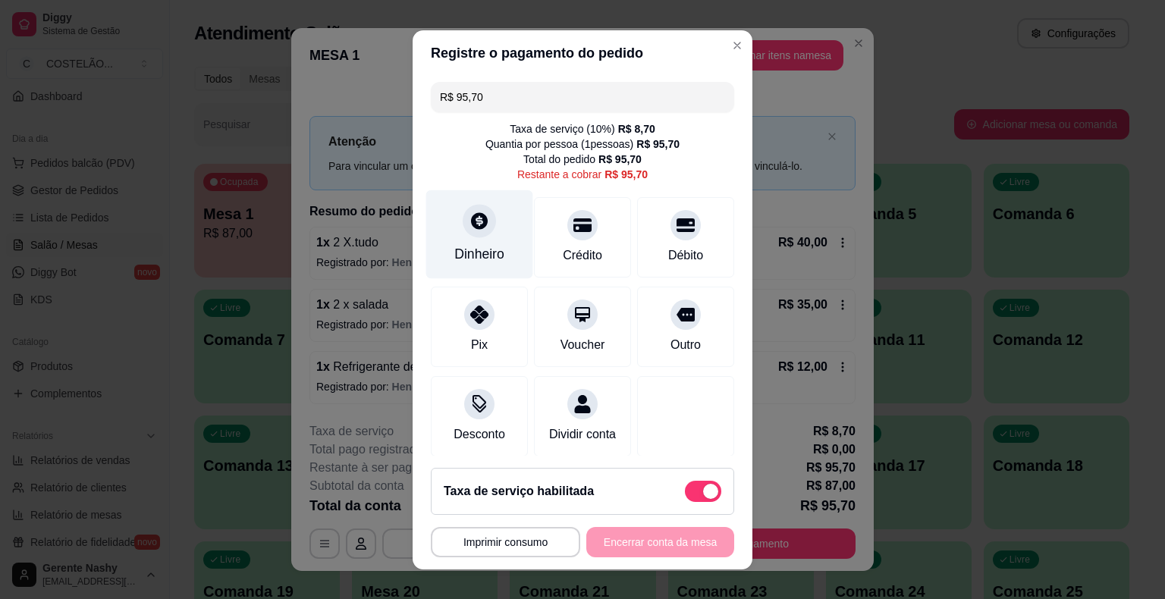
click at [478, 242] on div "Dinheiro" at bounding box center [479, 234] width 107 height 89
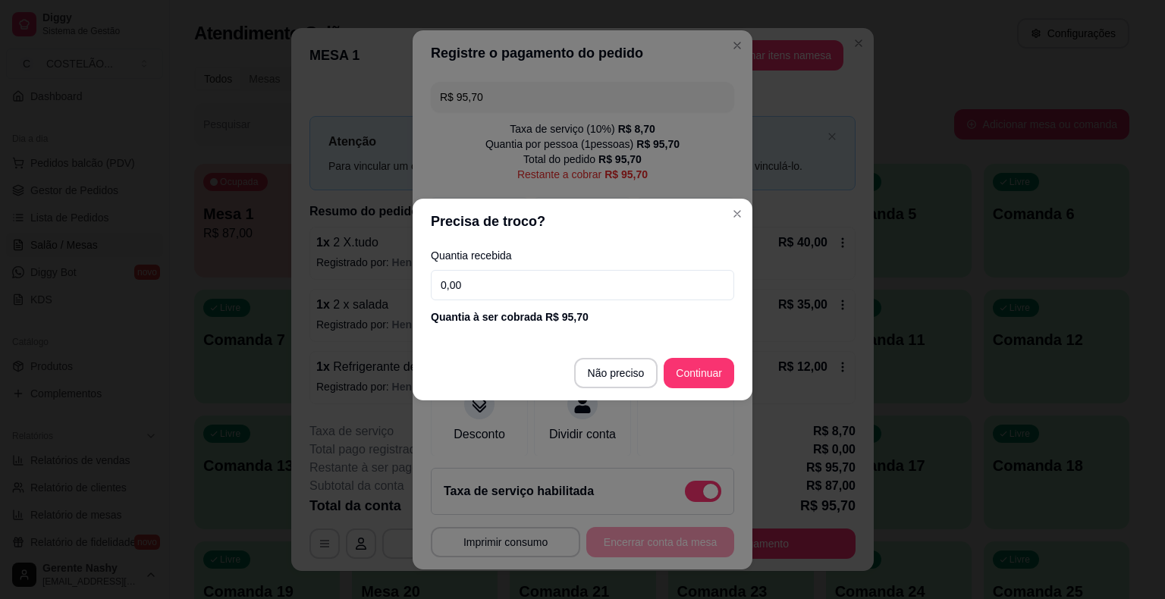
click at [583, 289] on input "0,00" at bounding box center [582, 285] width 303 height 30
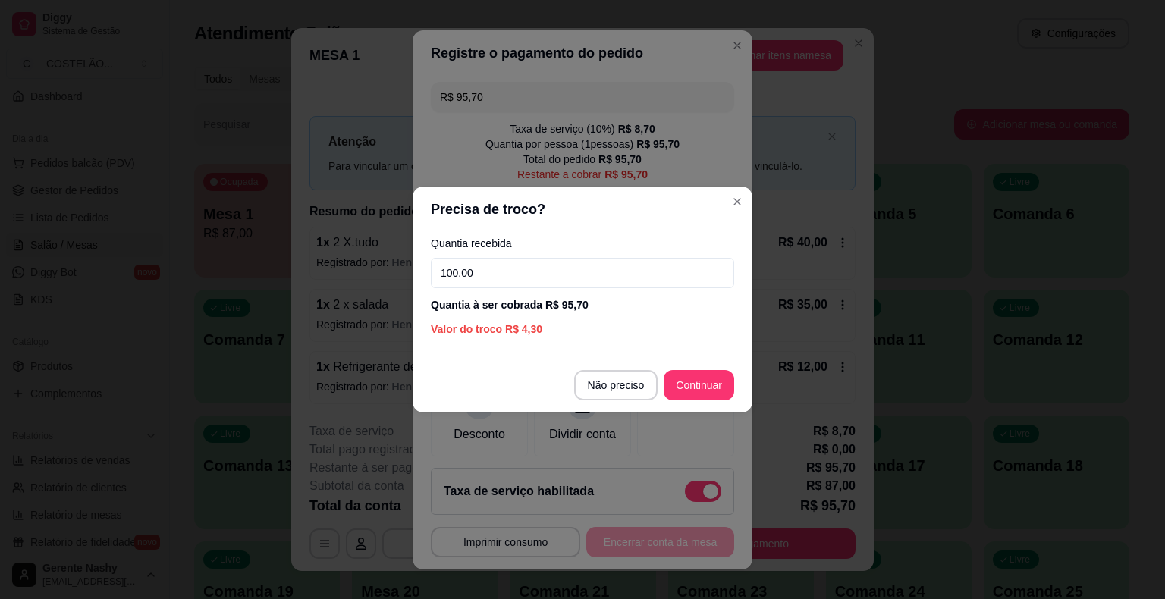
type input "100,00"
click at [709, 382] on div "R$ 95,70 Taxa de serviço ( 10 %) R$ 8,70 Quantia por pessoa ( 1 pessoas) R$ 95,…" at bounding box center [583, 266] width 340 height 380
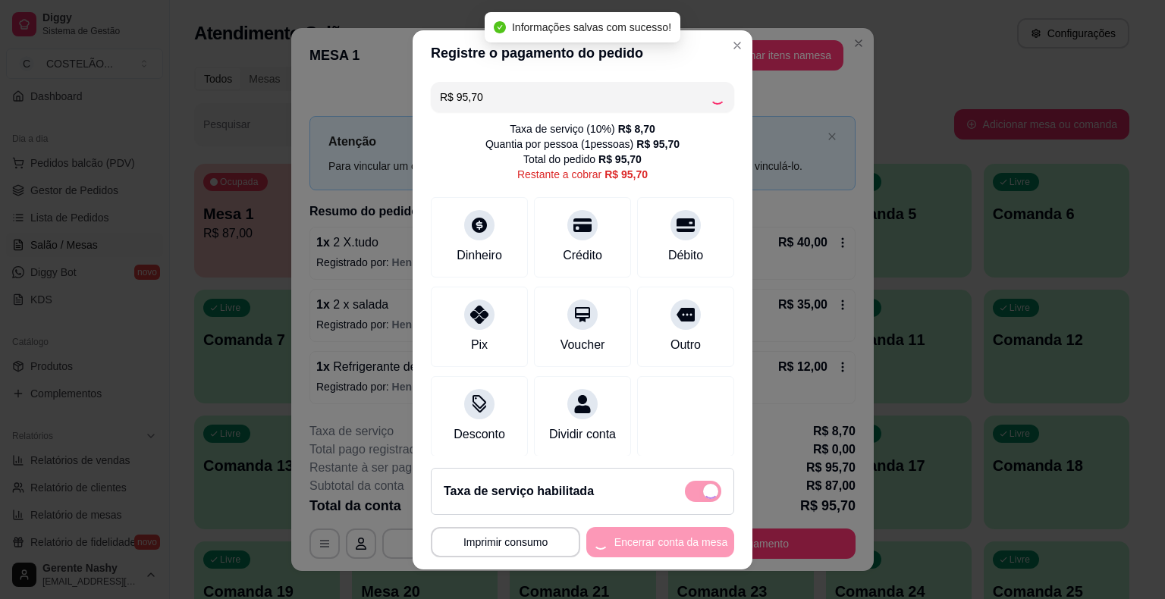
type input "R$ 0,00"
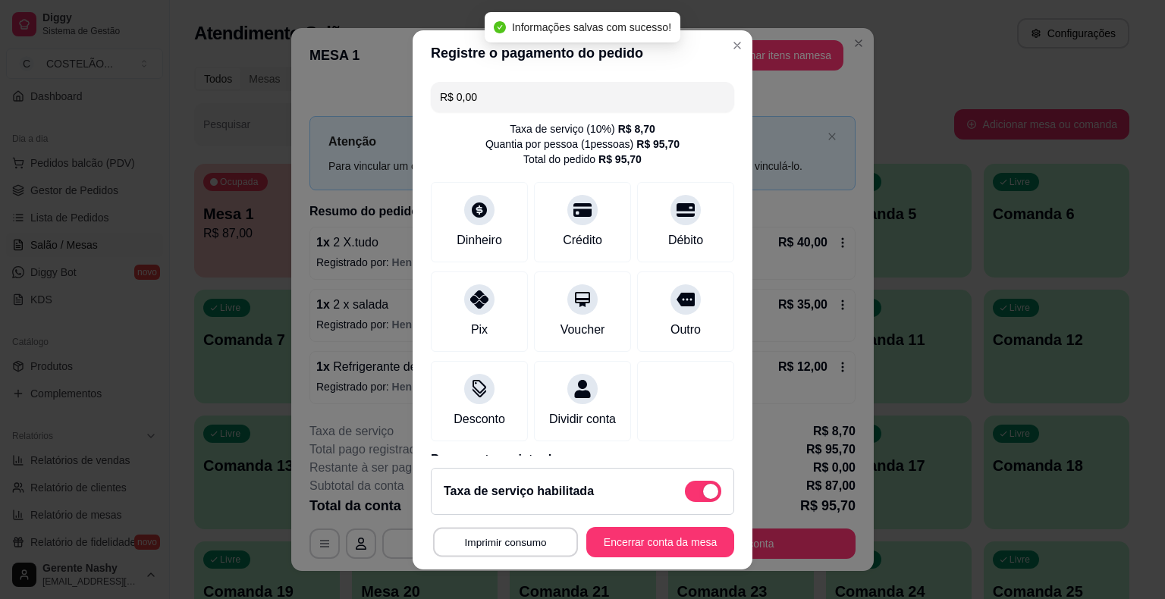
click at [519, 548] on button "Imprimir consumo" at bounding box center [505, 542] width 145 height 30
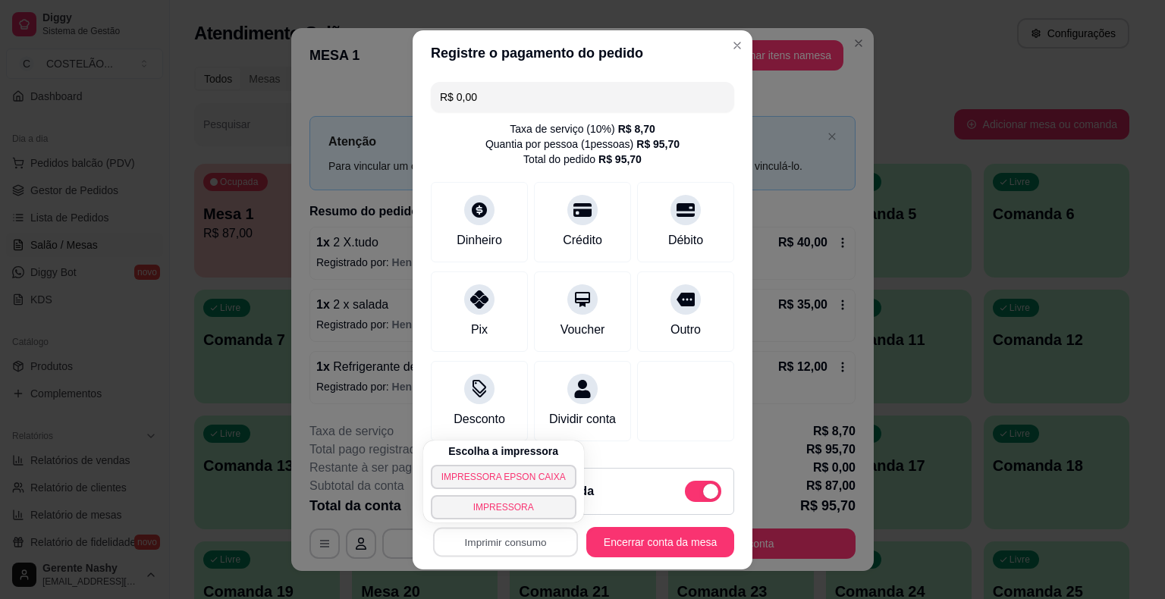
scroll to position [86, 0]
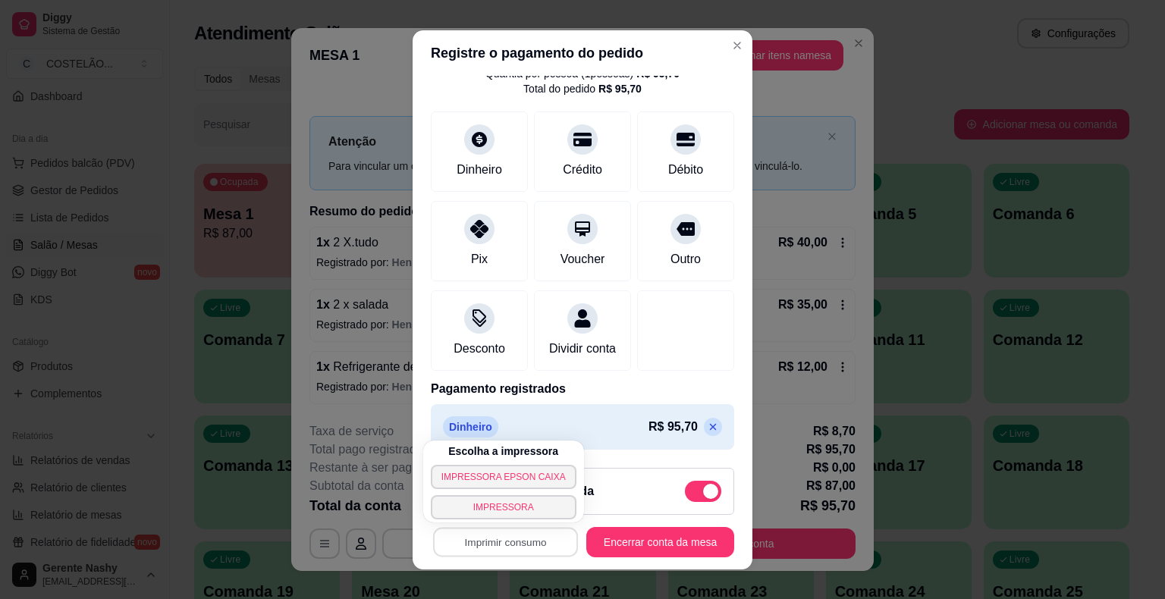
click at [532, 474] on button "IMPRESSORA EPSON CAIXA" at bounding box center [504, 477] width 146 height 24
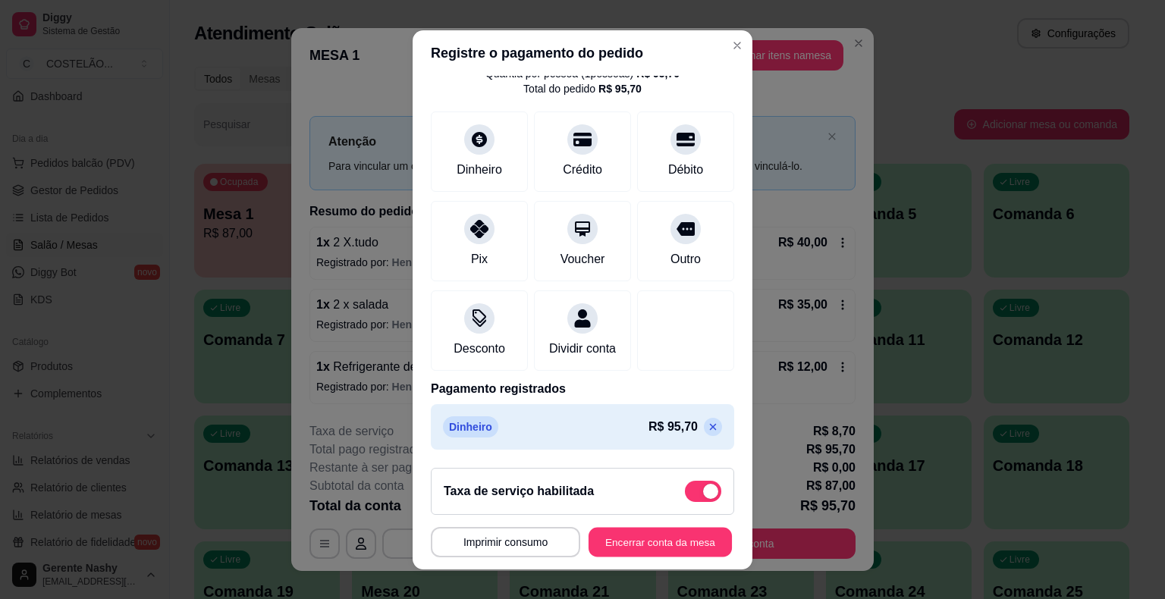
click at [614, 553] on button "Encerrar conta da mesa" at bounding box center [660, 542] width 143 height 30
